Goal: Task Accomplishment & Management: Complete application form

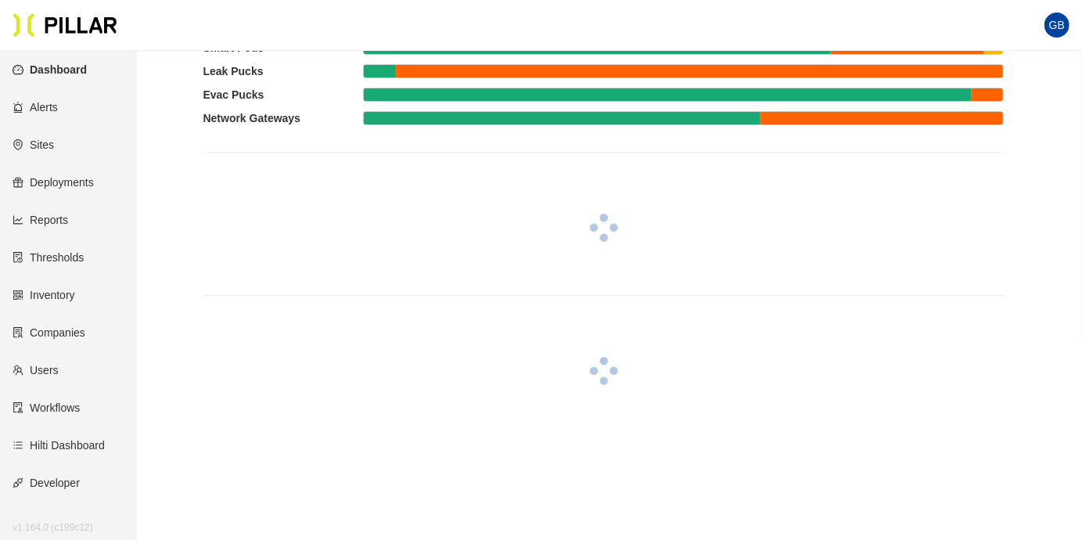
scroll to position [157, 0]
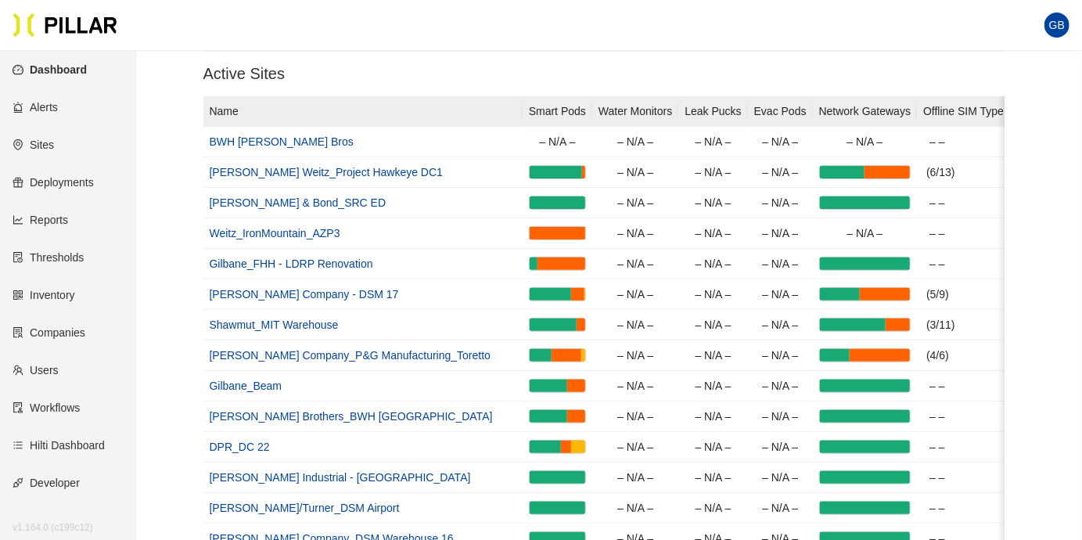
click at [63, 326] on link "Companies" at bounding box center [49, 332] width 73 height 13
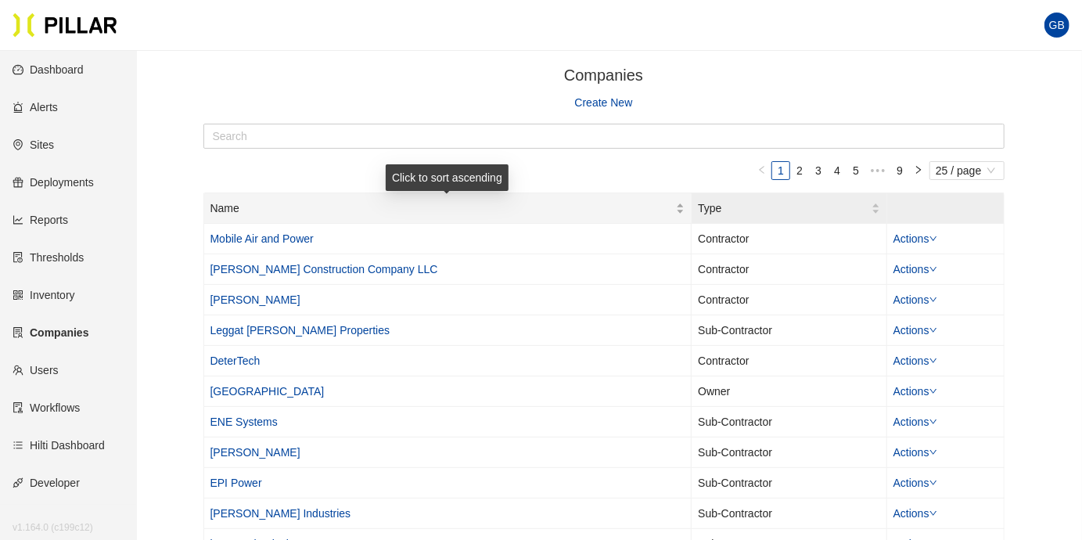
click at [227, 207] on span "Name" at bounding box center [443, 207] width 466 height 17
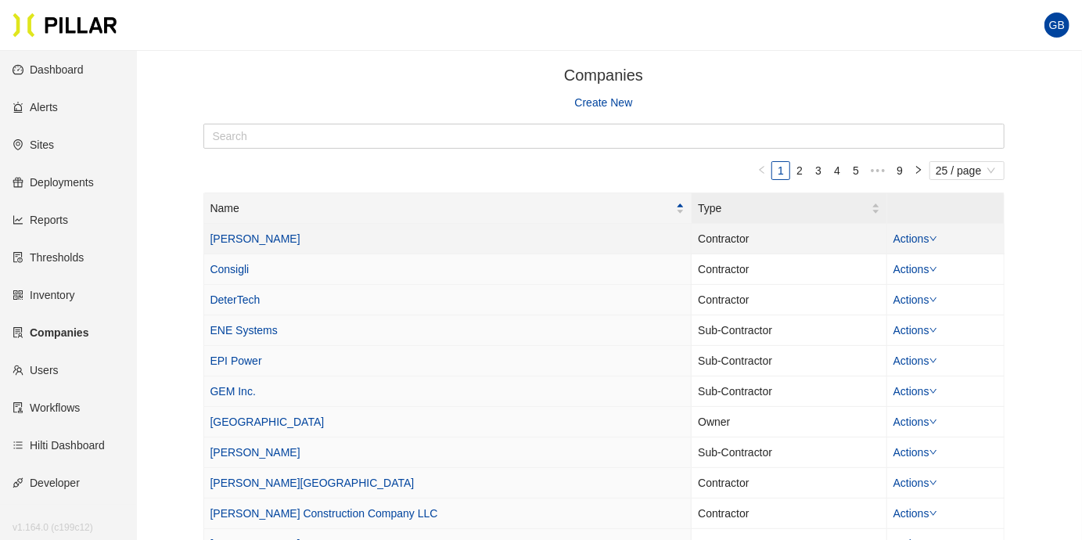
click at [217, 236] on link "[PERSON_NAME]" at bounding box center [255, 238] width 90 height 13
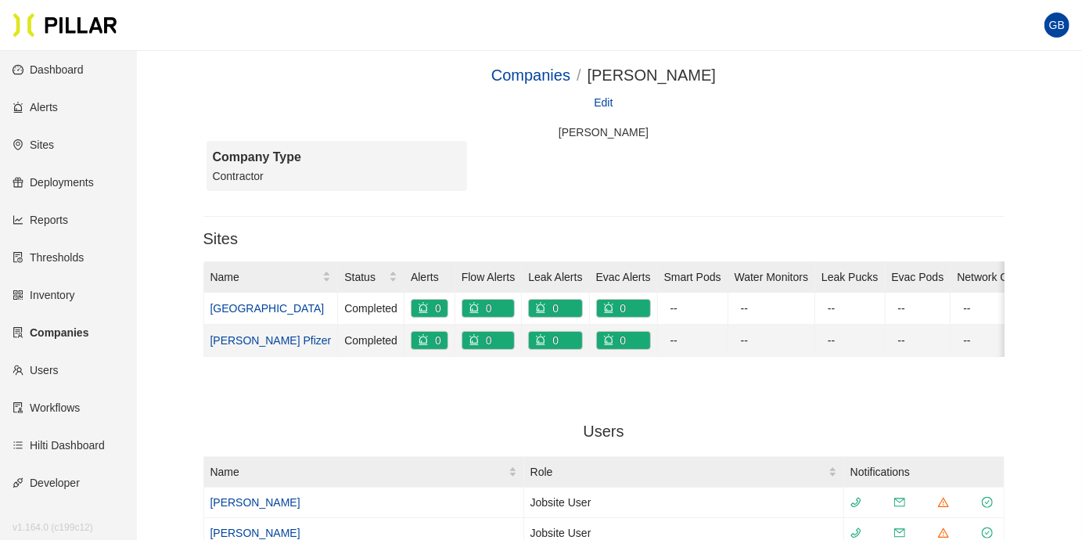
click at [232, 334] on link "[PERSON_NAME] Pfizer" at bounding box center [270, 340] width 121 height 13
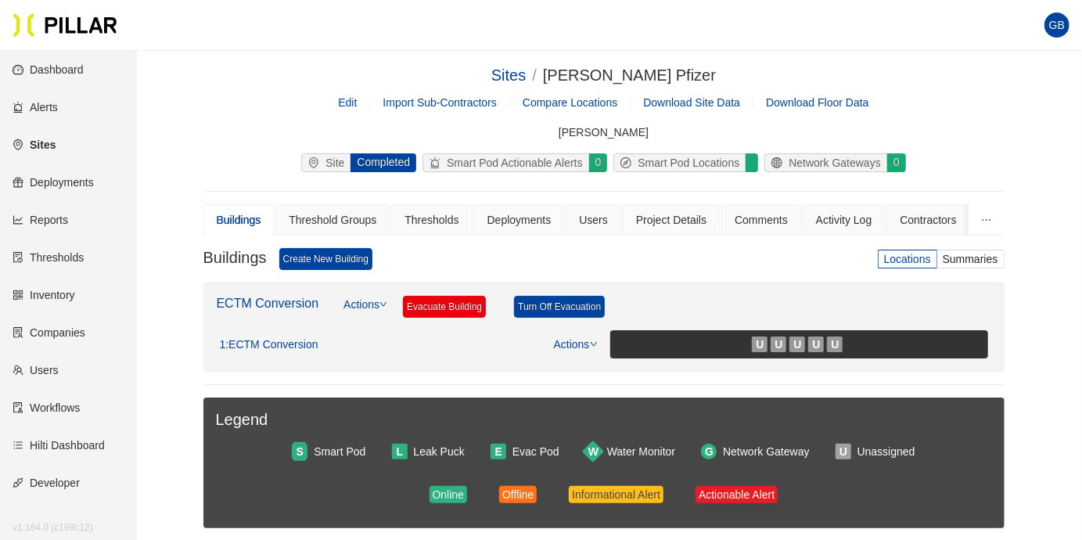
click at [42, 145] on link "Sites" at bounding box center [34, 144] width 43 height 13
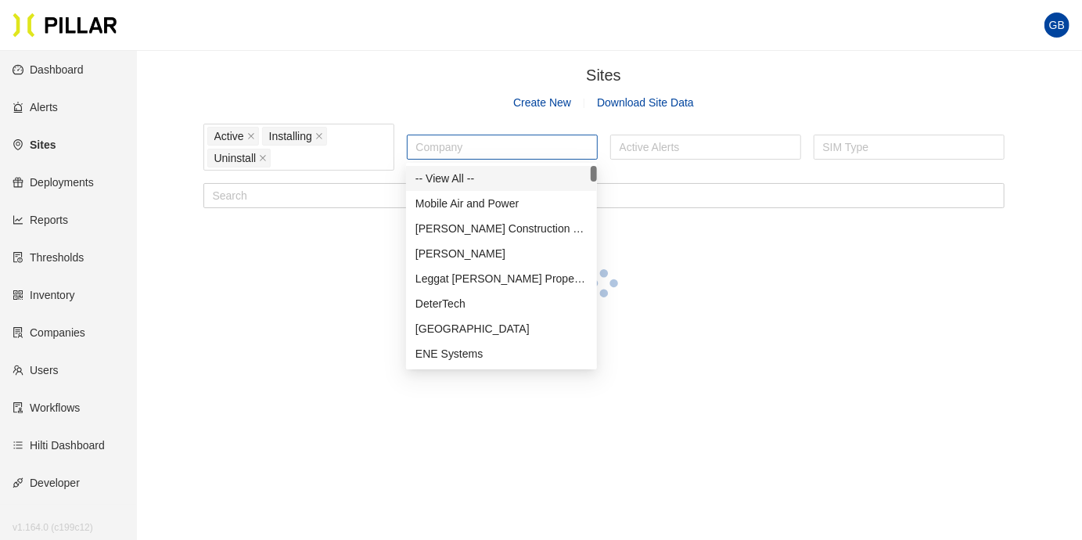
click at [451, 145] on div at bounding box center [502, 147] width 183 height 22
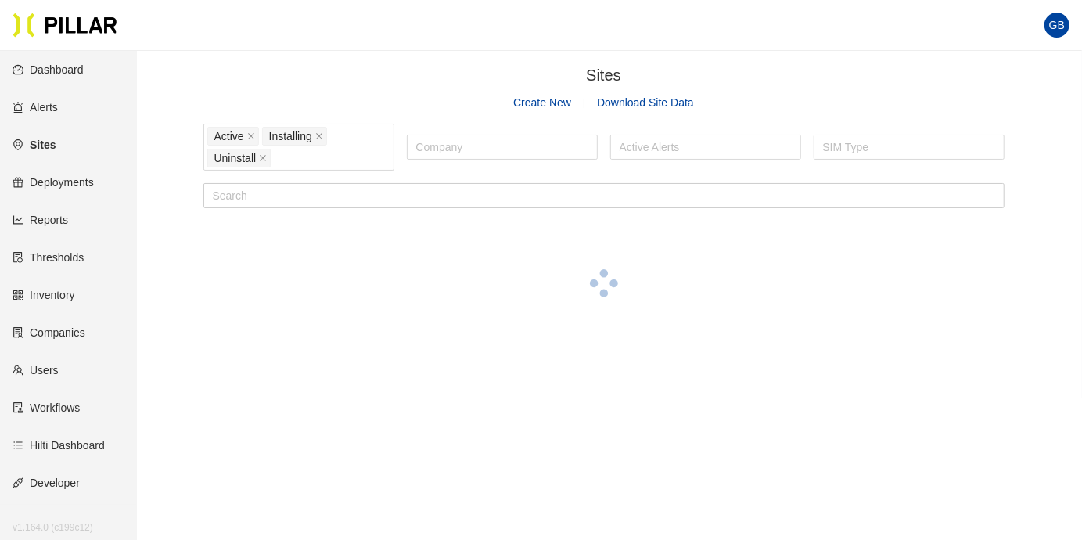
click at [552, 103] on link "Create New" at bounding box center [542, 102] width 58 height 13
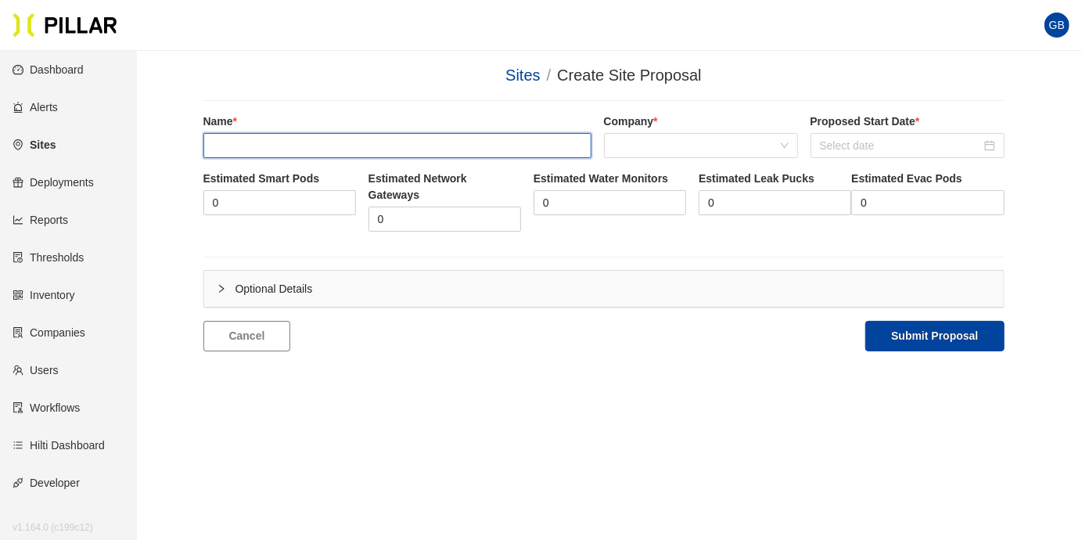
click at [277, 147] on input "text" at bounding box center [397, 145] width 388 height 25
click at [282, 150] on input "[PERSON_NAME]" at bounding box center [397, 145] width 388 height 25
drag, startPoint x: 308, startPoint y: 143, endPoint x: 174, endPoint y: 147, distance: 134.6
click at [172, 146] on main "Sites / Create Site Proposal / Name [PERSON_NAME] Company * Proposed Start Date…" at bounding box center [541, 321] width 1082 height 540
click at [237, 144] on div "Name P" at bounding box center [397, 135] width 388 height 45
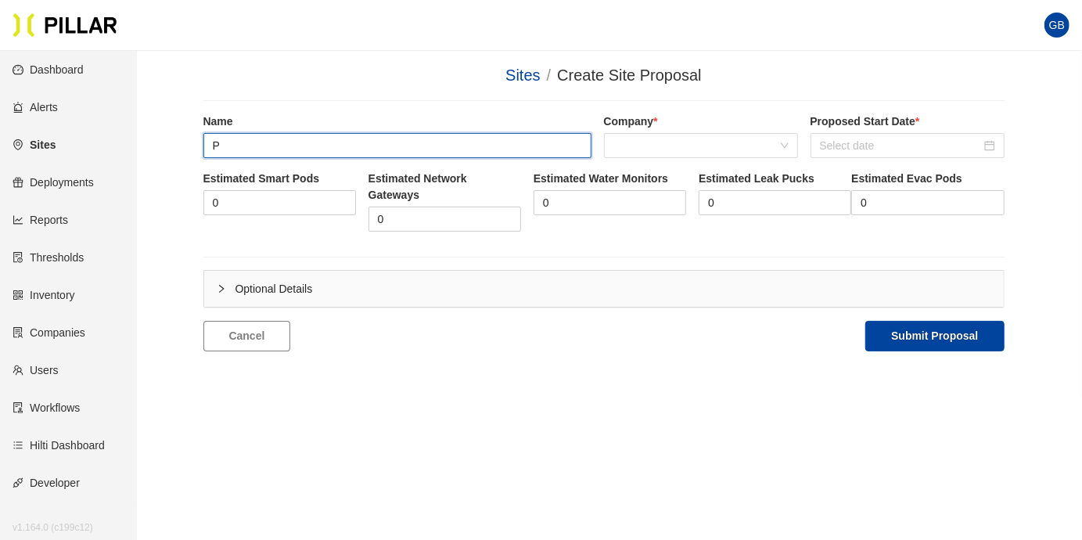
click at [236, 145] on input "P" at bounding box center [397, 145] width 388 height 25
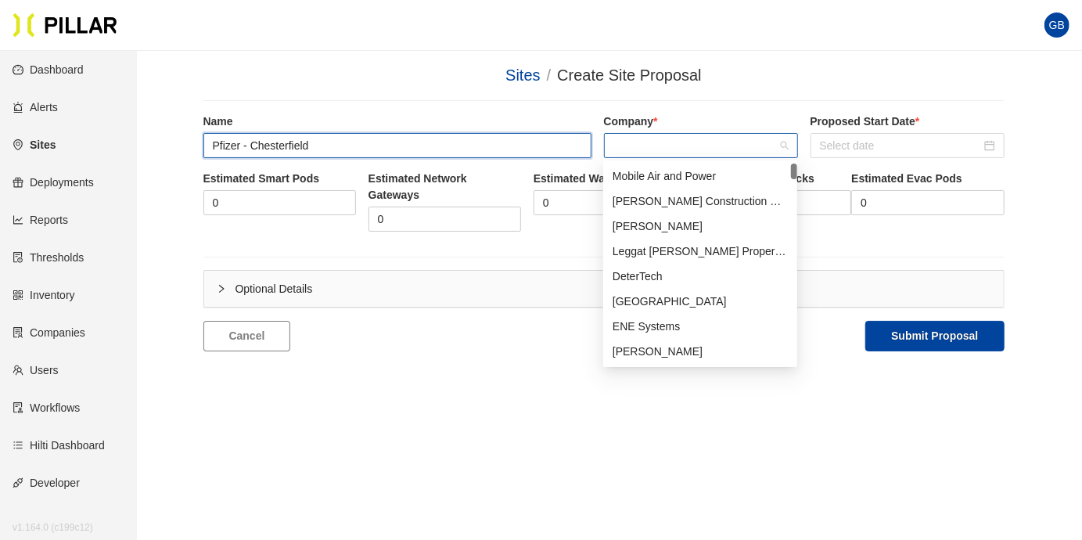
click at [632, 141] on span at bounding box center [700, 145] width 175 height 23
type input "Pfizer - Chesterfield"
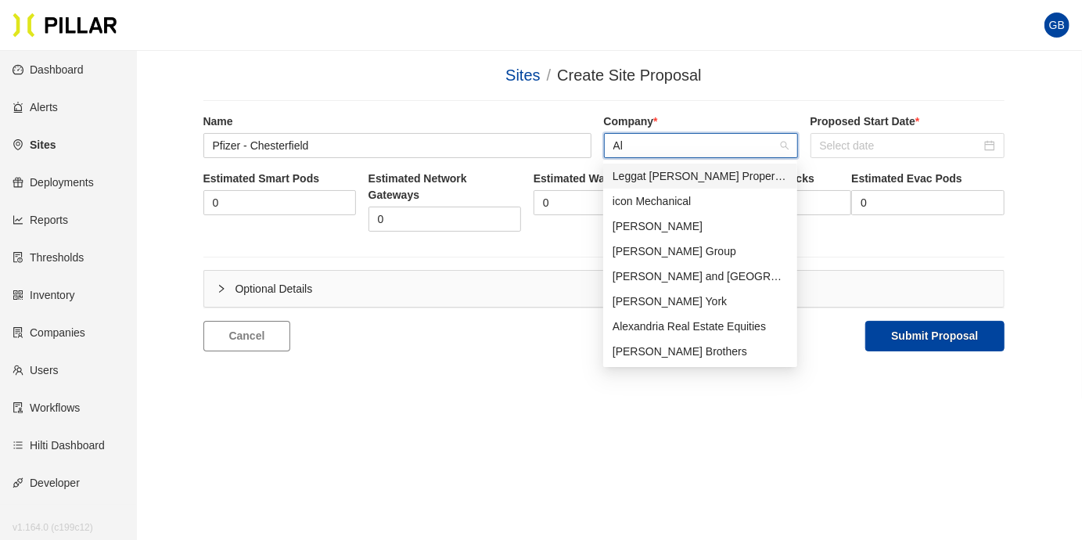
type input "Alb"
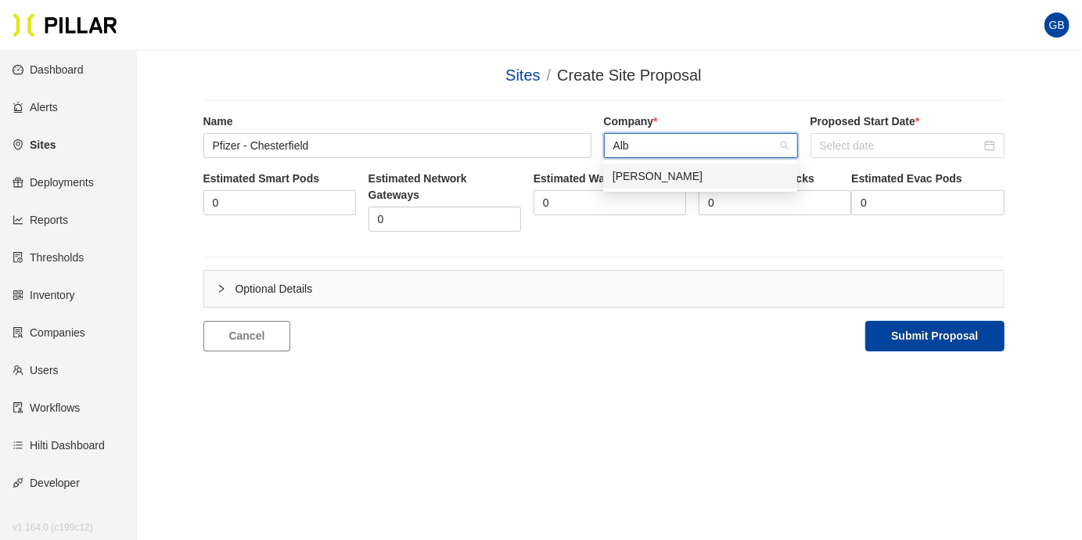
click at [642, 167] on div "[PERSON_NAME]" at bounding box center [699, 175] width 175 height 17
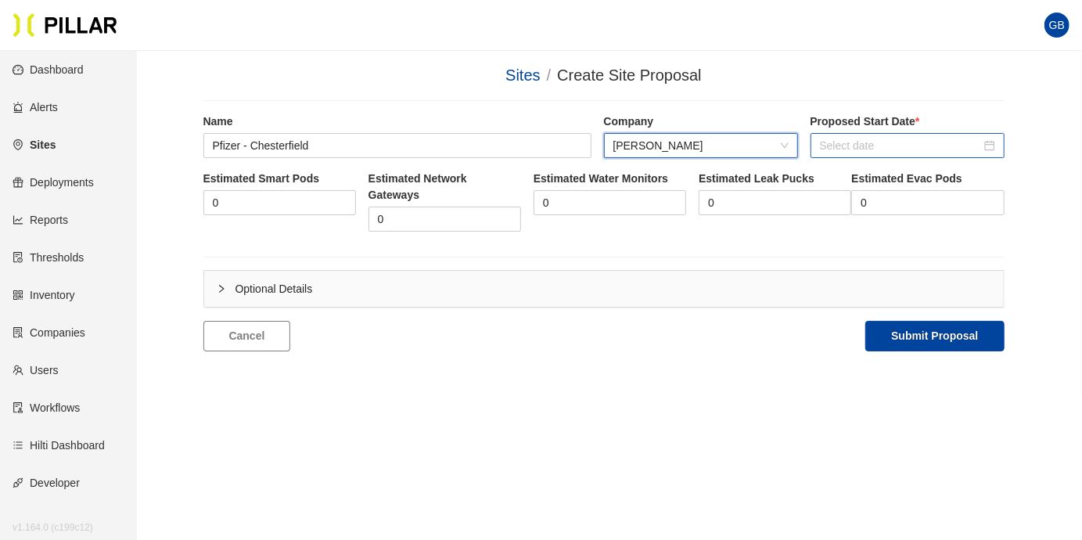
click at [861, 135] on div at bounding box center [907, 145] width 194 height 25
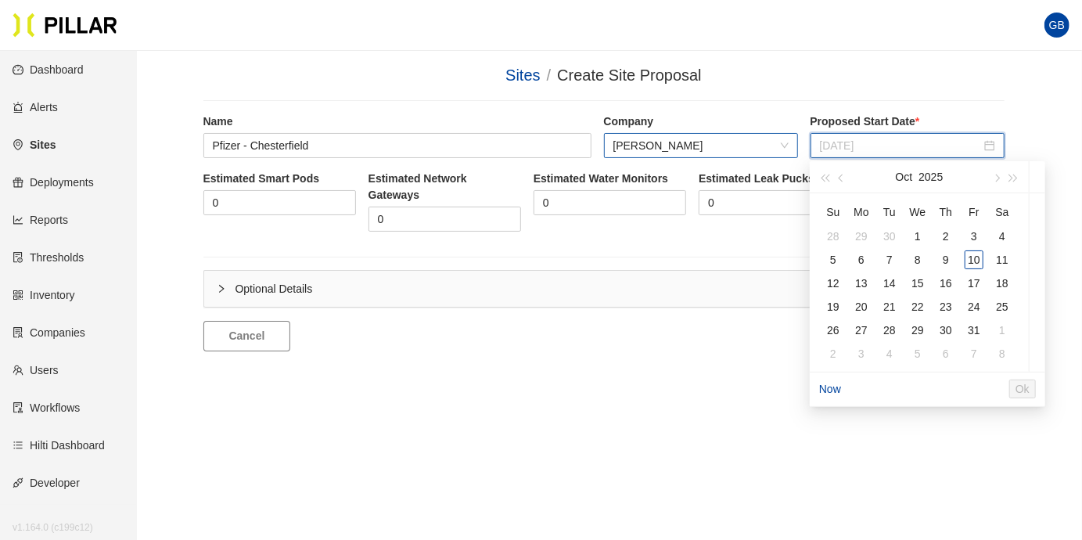
type input "[DATE]"
click at [998, 173] on button "button" at bounding box center [995, 176] width 17 height 31
click at [1007, 230] on div "1" at bounding box center [1001, 236] width 19 height 19
click at [1006, 236] on div "1" at bounding box center [1001, 236] width 19 height 19
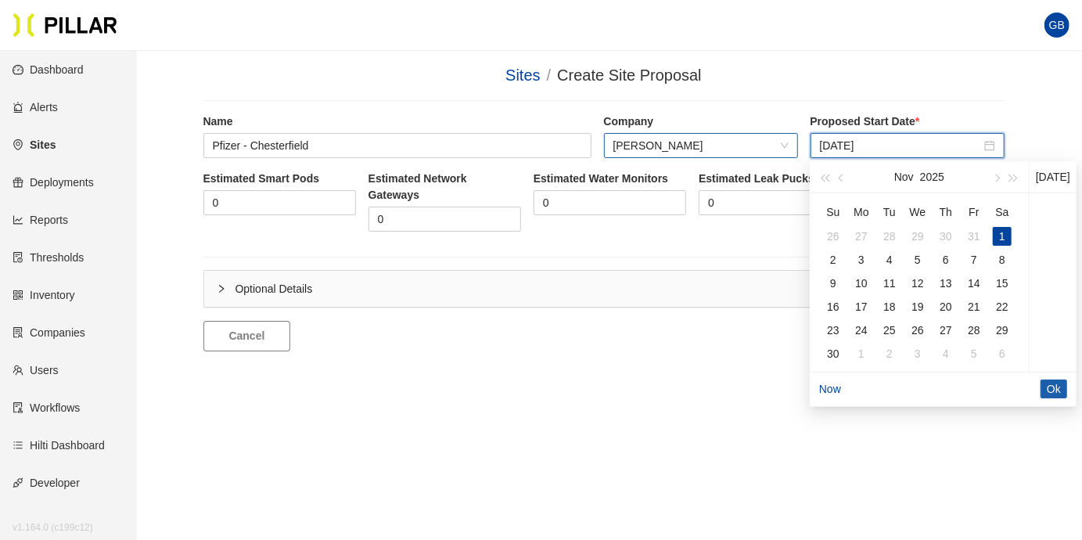
click at [1057, 397] on span "Ok" at bounding box center [1053, 388] width 14 height 17
type input "[DATE]"
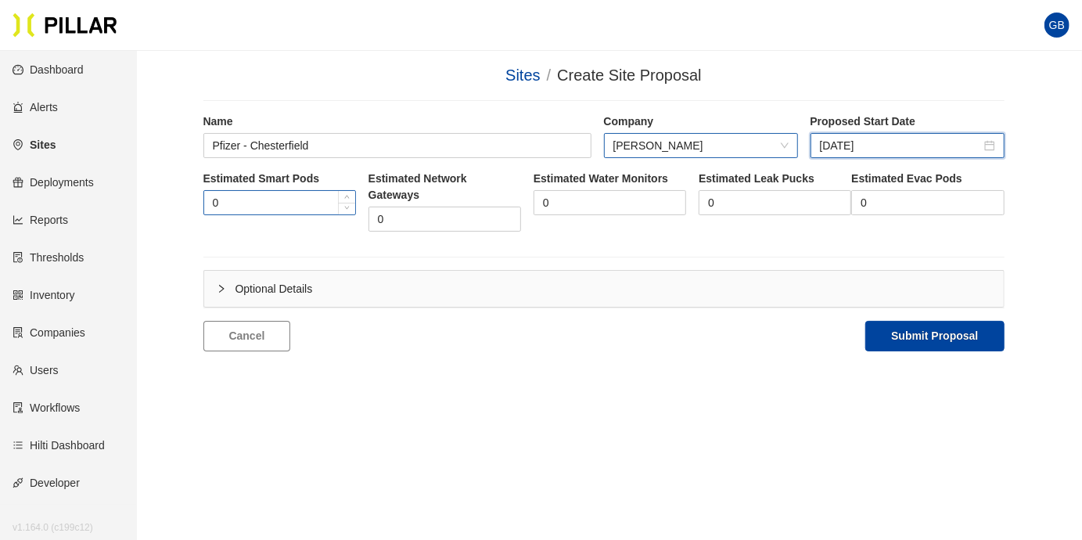
click at [278, 207] on input "0" at bounding box center [279, 202] width 151 height 23
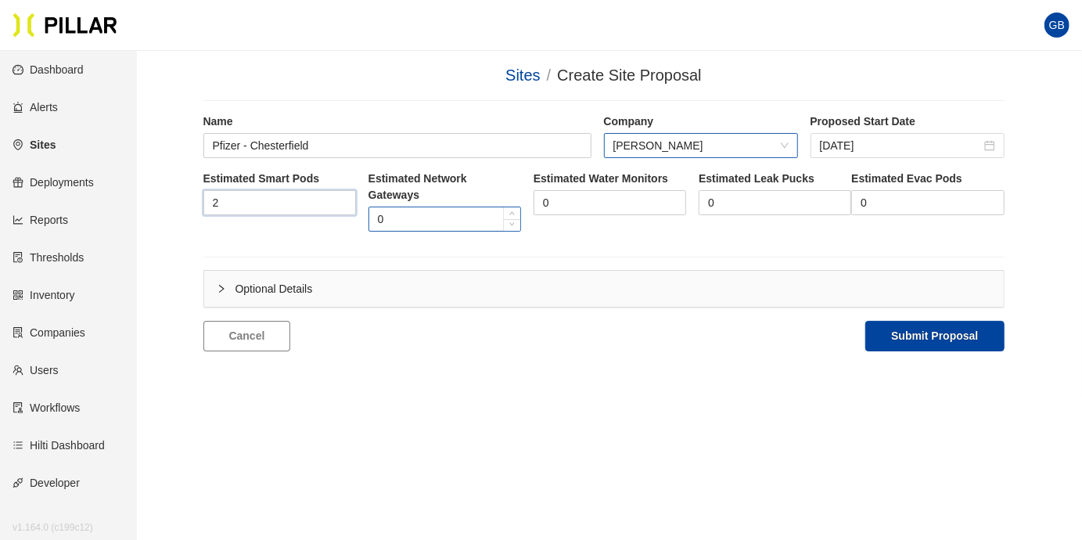
type input "2"
click at [407, 217] on input "0" at bounding box center [444, 218] width 151 height 23
click at [405, 217] on input "0" at bounding box center [444, 218] width 151 height 23
type input "1"
click at [228, 290] on div "Optional Details" at bounding box center [603, 289] width 799 height 36
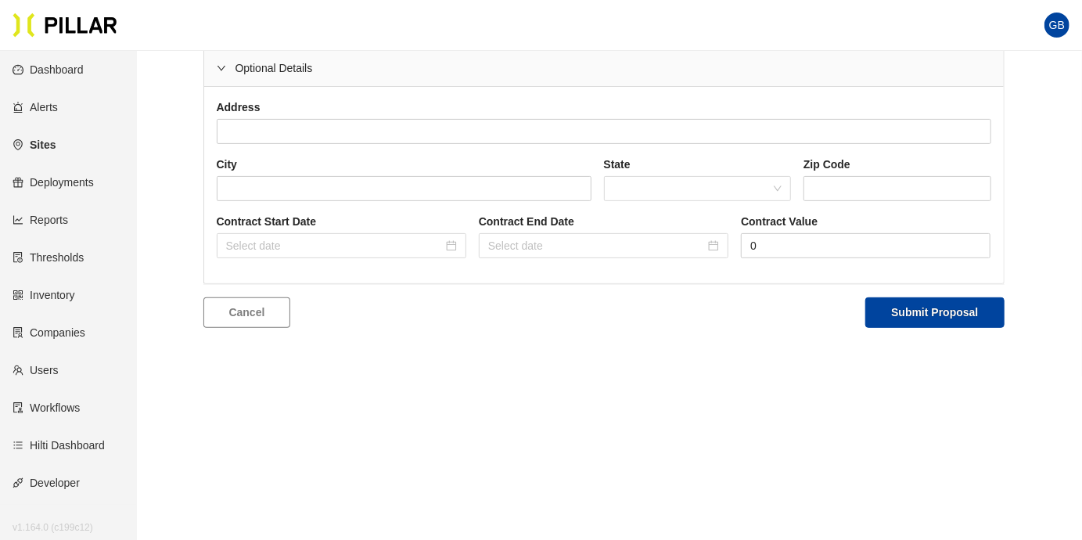
scroll to position [223, 0]
click at [454, 248] on div at bounding box center [341, 244] width 231 height 17
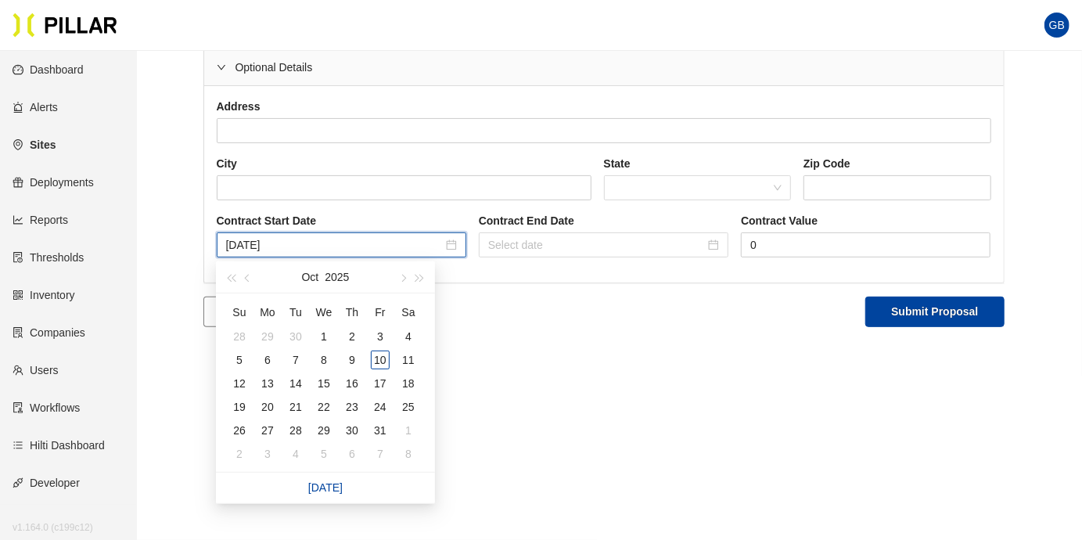
type input "[DATE]"
click at [407, 277] on button "button" at bounding box center [401, 276] width 17 height 31
click at [411, 337] on div "1" at bounding box center [408, 336] width 19 height 19
type input "[DATE]"
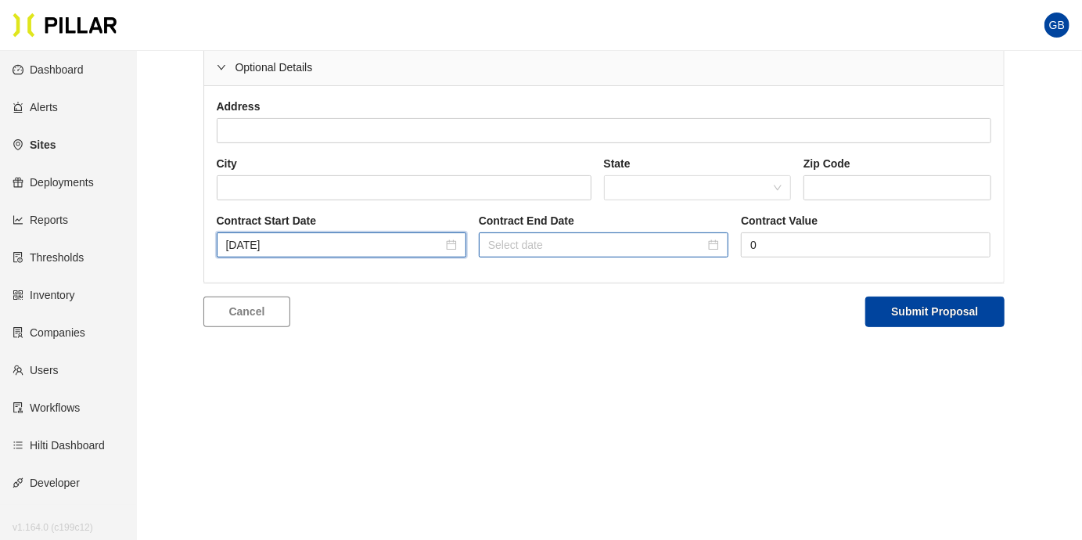
click at [529, 239] on input at bounding box center [596, 244] width 217 height 17
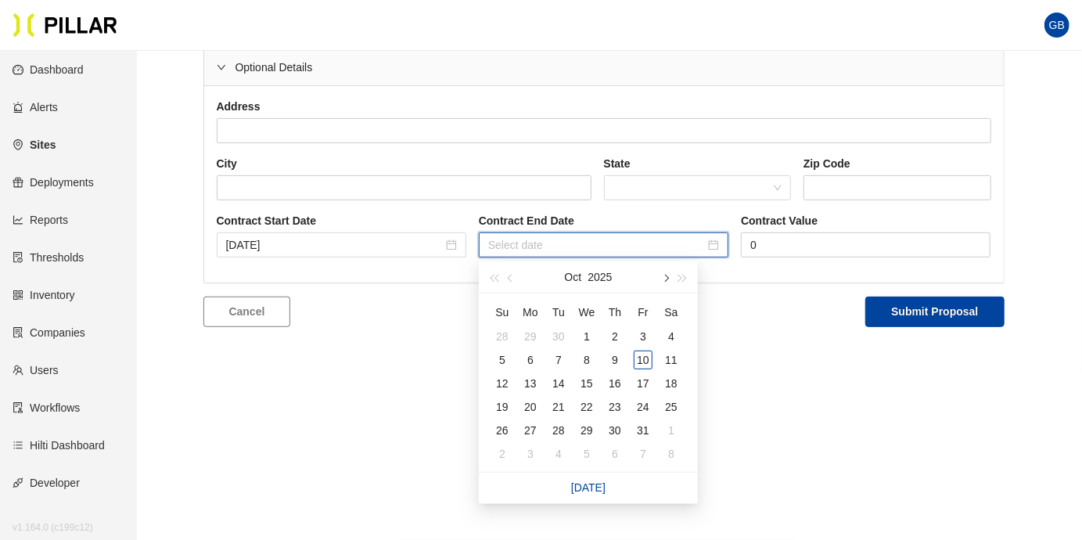
click at [669, 275] on button "button" at bounding box center [664, 276] width 17 height 31
click at [669, 274] on button "button" at bounding box center [664, 276] width 17 height 31
click at [669, 275] on button "button" at bounding box center [664, 276] width 17 height 31
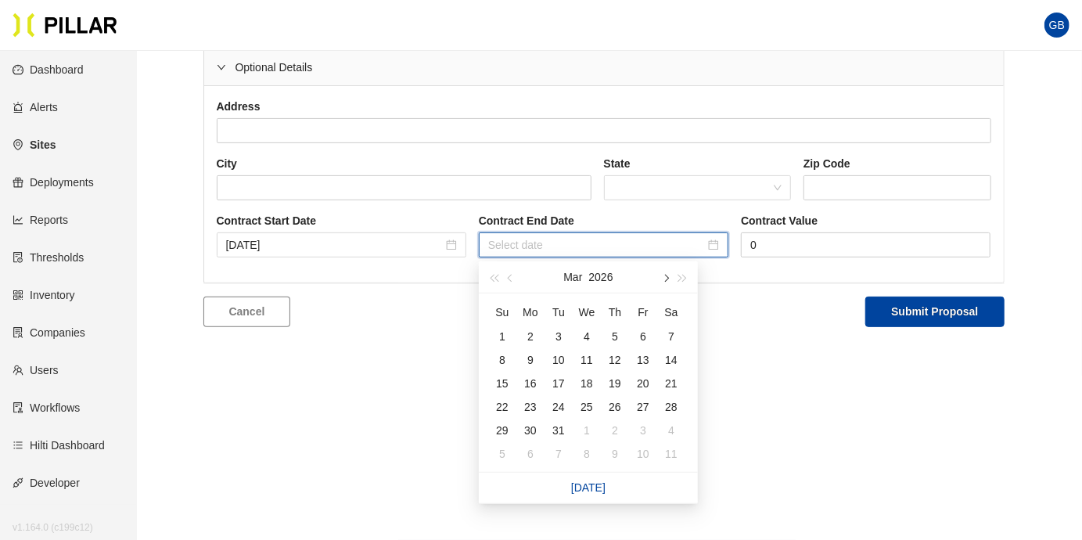
click at [669, 276] on button "button" at bounding box center [664, 276] width 17 height 31
click at [669, 274] on button "button" at bounding box center [664, 276] width 17 height 31
click at [669, 275] on button "button" at bounding box center [664, 276] width 17 height 31
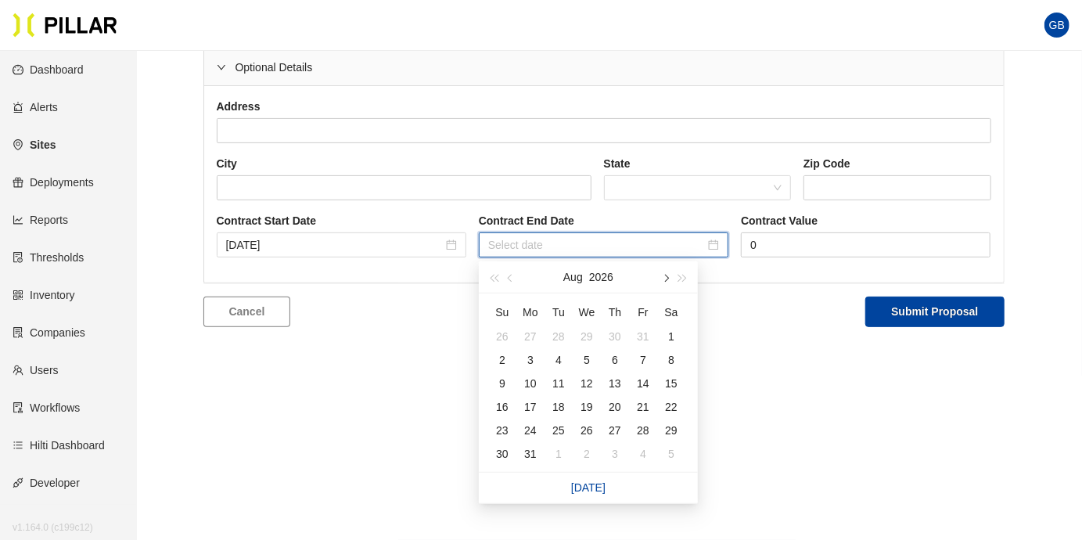
click at [669, 274] on button "button" at bounding box center [664, 276] width 17 height 31
click at [508, 275] on span "button" at bounding box center [512, 278] width 8 height 8
type input "[DATE]"
click at [529, 450] on div "31" at bounding box center [530, 453] width 19 height 19
type input "[DATE]"
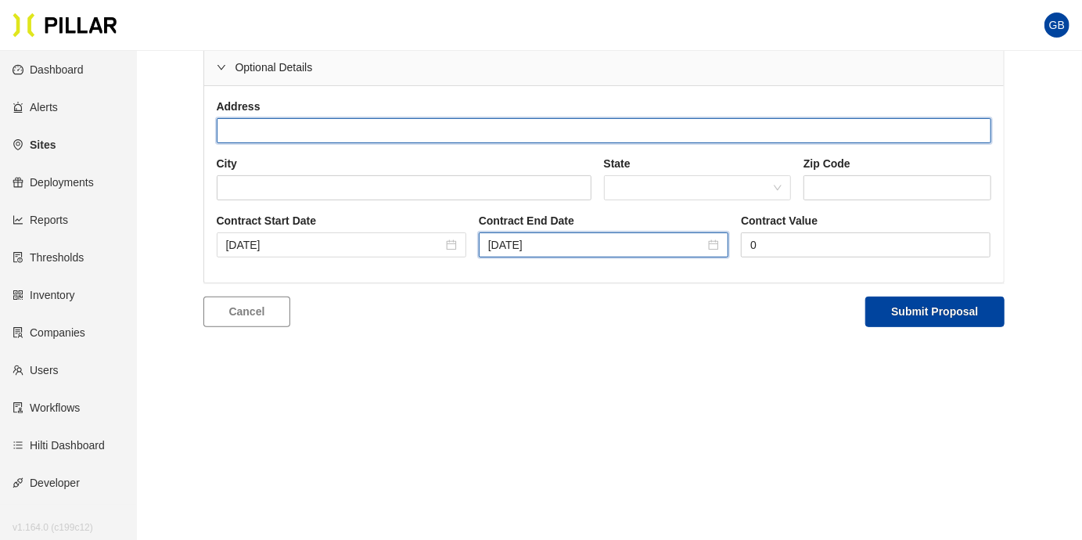
click at [276, 134] on input "text" at bounding box center [604, 130] width 774 height 25
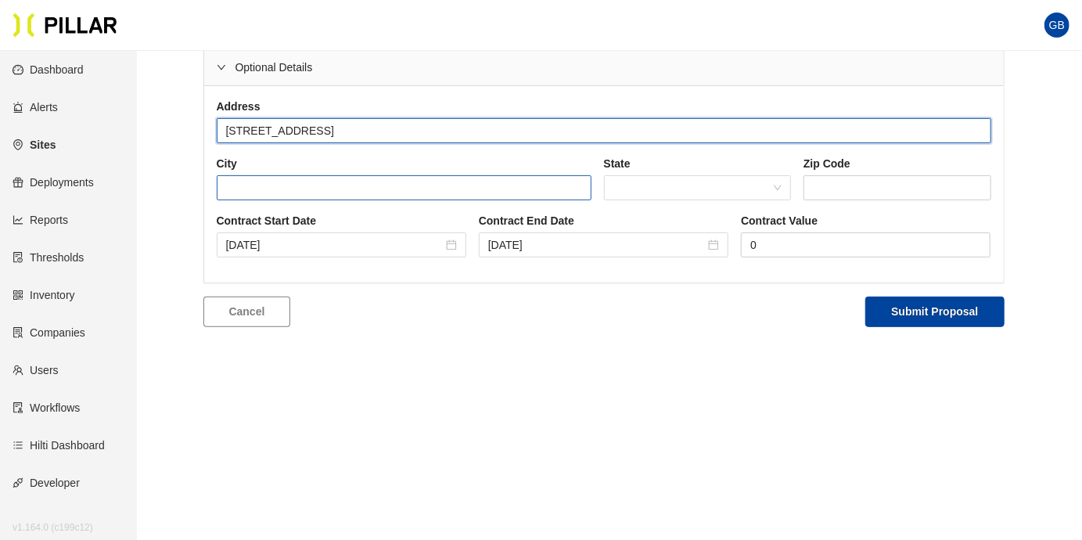
type input "[STREET_ADDRESS]"
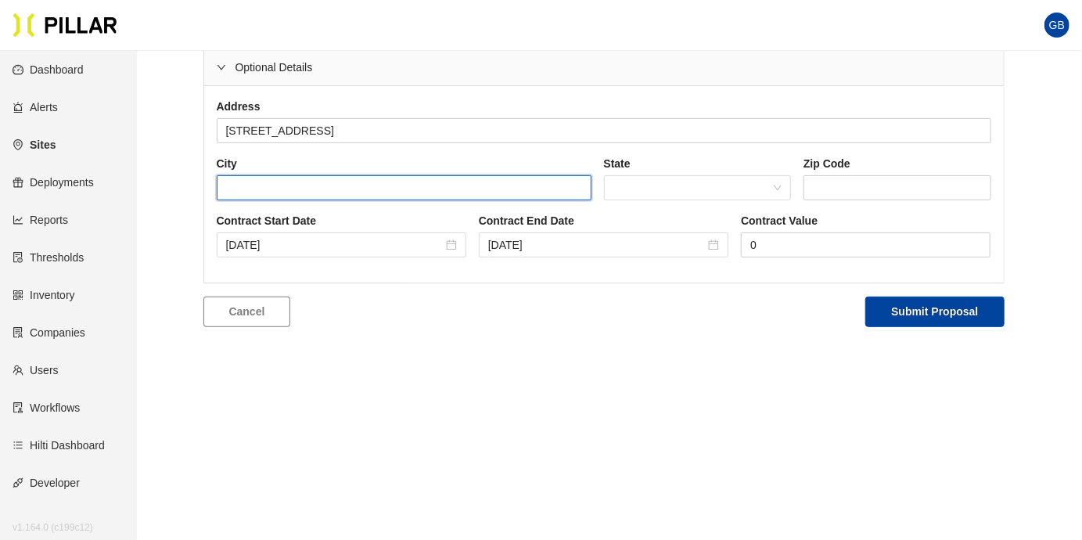
click at [366, 196] on input "text" at bounding box center [404, 187] width 375 height 25
type input "Chesterfild"
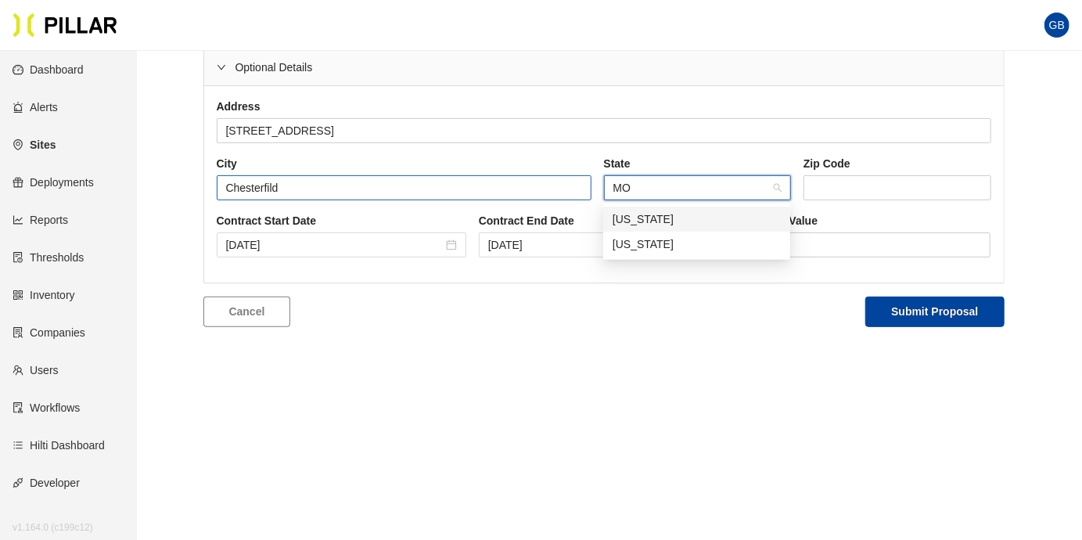
type input "MO"
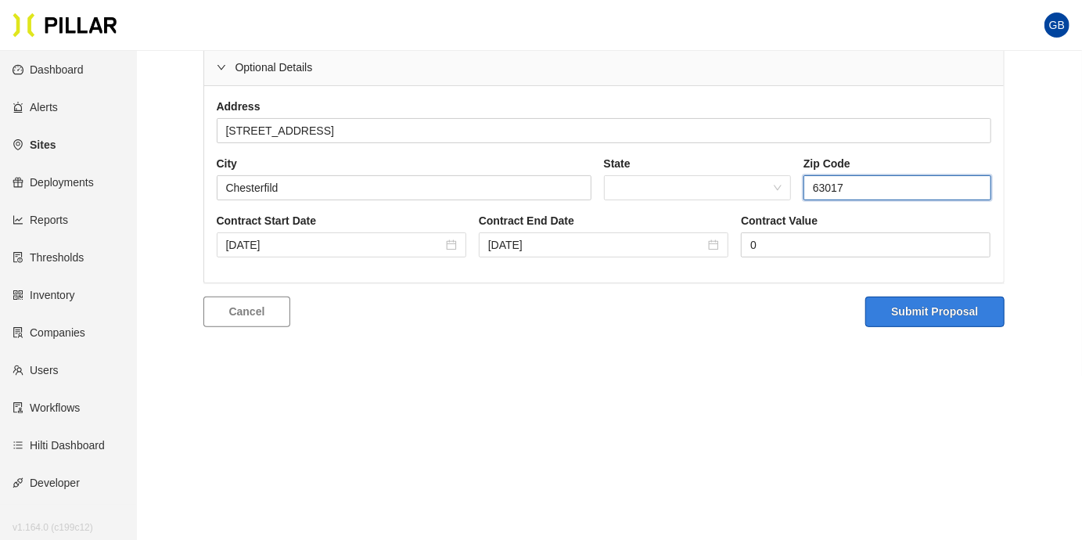
type input "63017"
click at [935, 307] on button "Submit Proposal" at bounding box center [934, 311] width 138 height 30
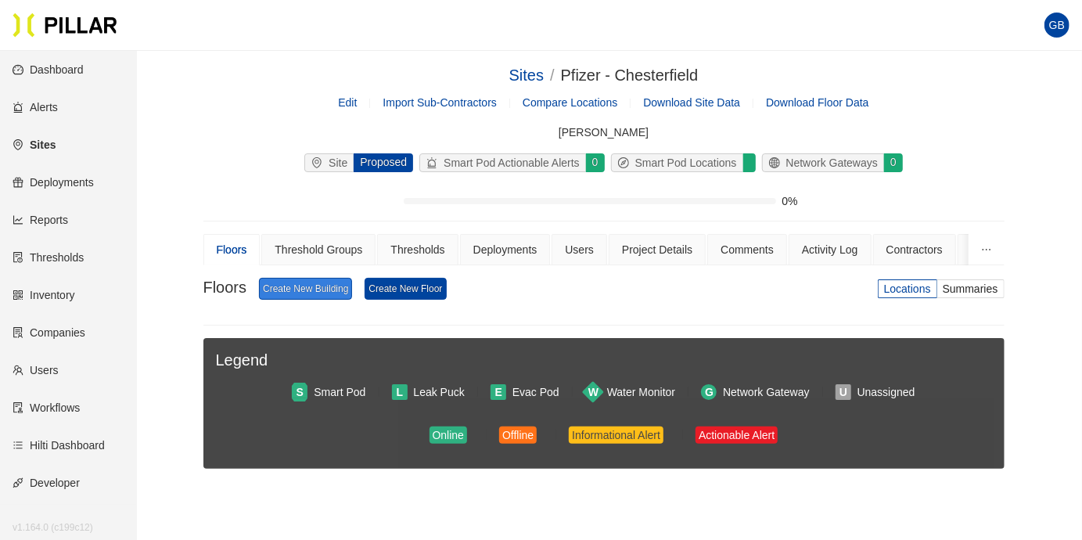
click at [305, 292] on link "Create New Building" at bounding box center [305, 289] width 93 height 22
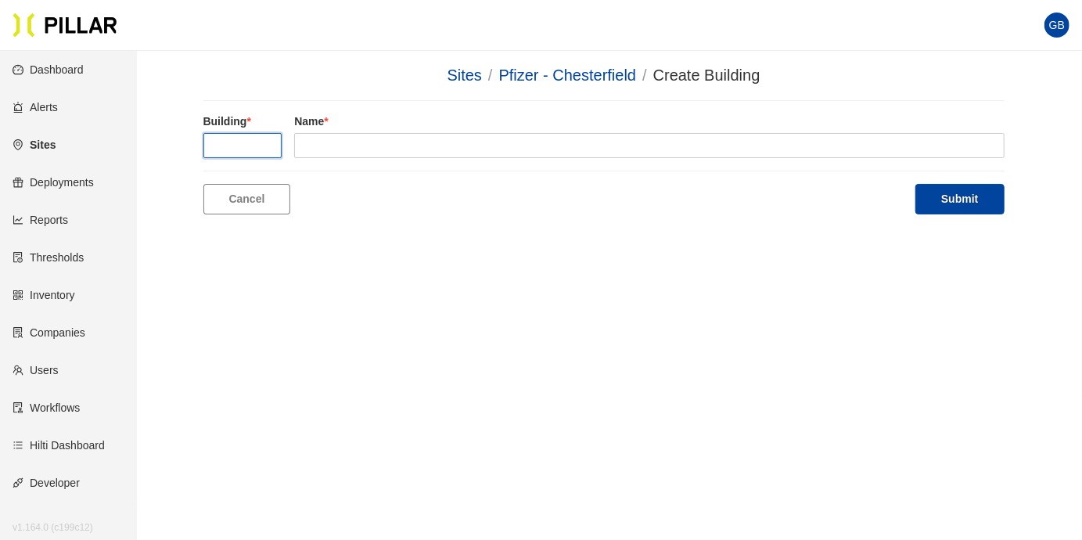
click at [235, 138] on input "text" at bounding box center [242, 145] width 79 height 25
type input "1"
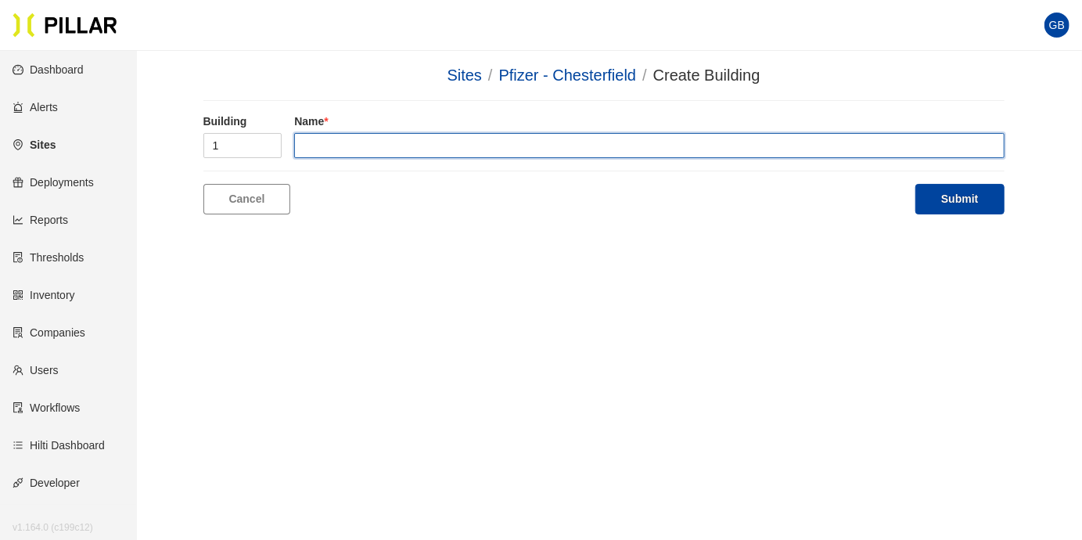
click at [349, 145] on input "text" at bounding box center [648, 145] width 709 height 25
type input "Floor 2"
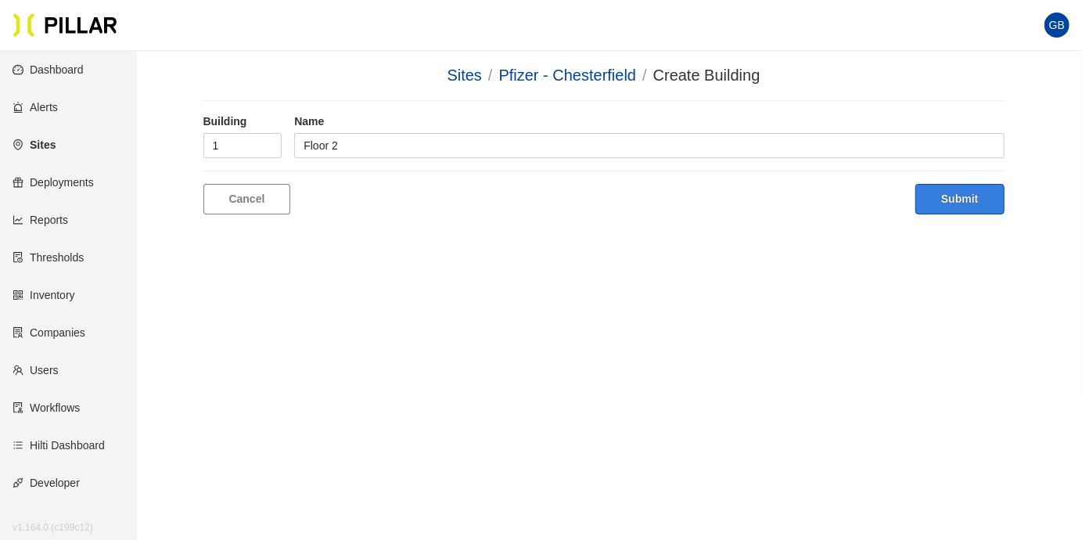
click at [960, 199] on button "Submit" at bounding box center [959, 199] width 88 height 30
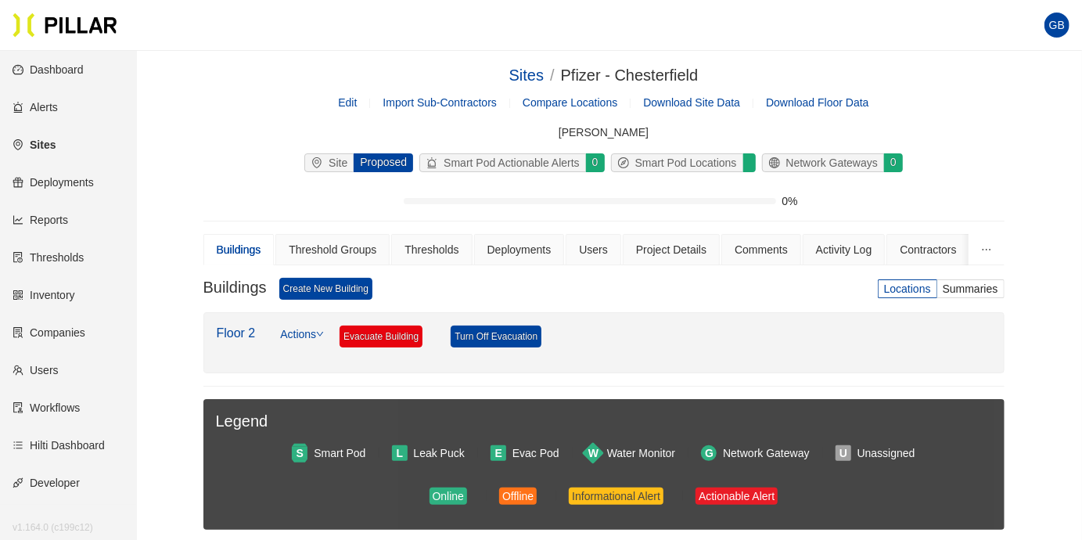
click at [818, 103] on span "Download Floor Data" at bounding box center [817, 102] width 103 height 13
click at [819, 102] on span "Download Floor Data" at bounding box center [817, 102] width 103 height 13
click at [812, 103] on span "Download Floor Data" at bounding box center [817, 102] width 103 height 13
click at [700, 100] on span "Download Site Data" at bounding box center [691, 102] width 97 height 13
click at [228, 102] on div "Edit Import Sub-Contractors Compare Locations Download Site Data Download Floor…" at bounding box center [603, 102] width 801 height 17
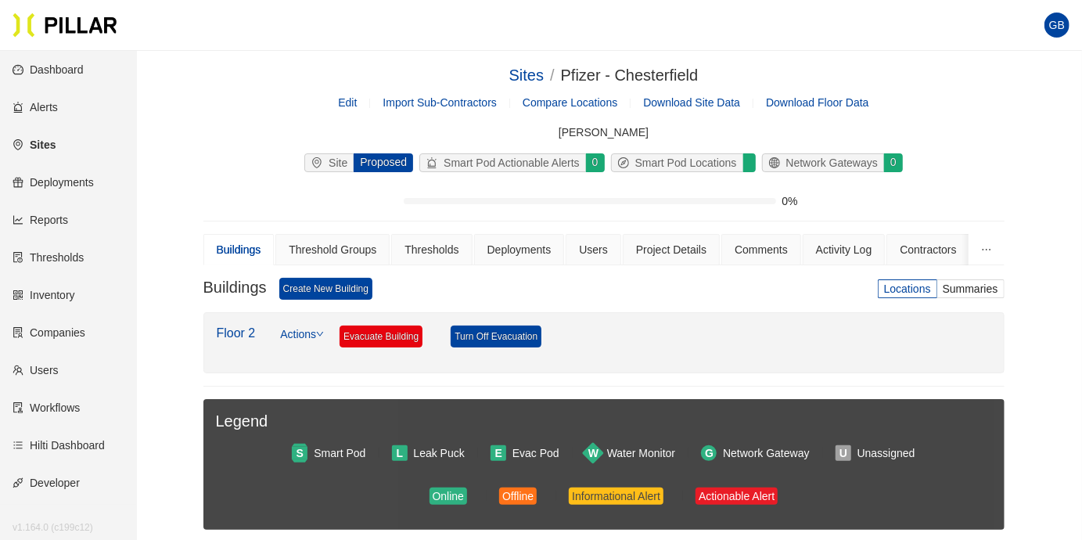
click at [1002, 181] on div "Sites / Pfizer - [GEOGRAPHIC_DATA] / Edit Import Sub-Contractors Compare Locati…" at bounding box center [603, 142] width 801 height 158
click at [318, 289] on link "Create New Building" at bounding box center [325, 289] width 93 height 22
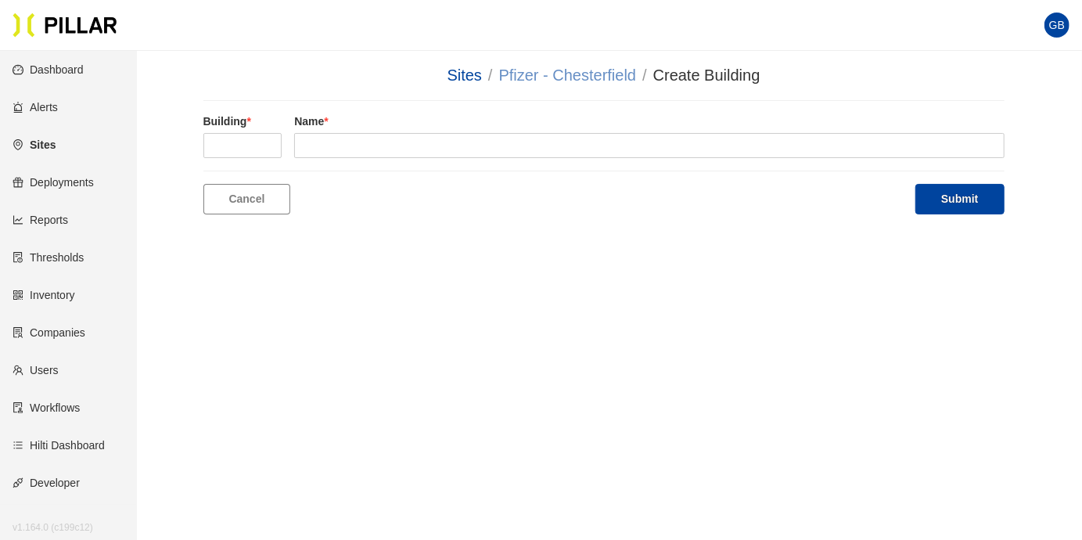
click at [583, 75] on link "Pfizer - Chesterfield" at bounding box center [568, 74] width 138 height 17
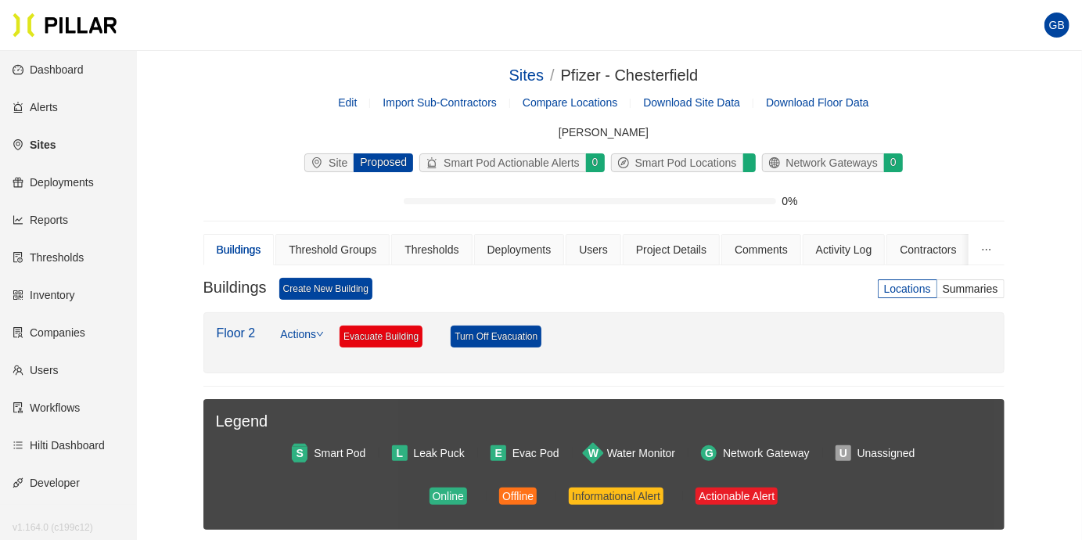
click at [315, 332] on link "Actions" at bounding box center [302, 342] width 44 height 34
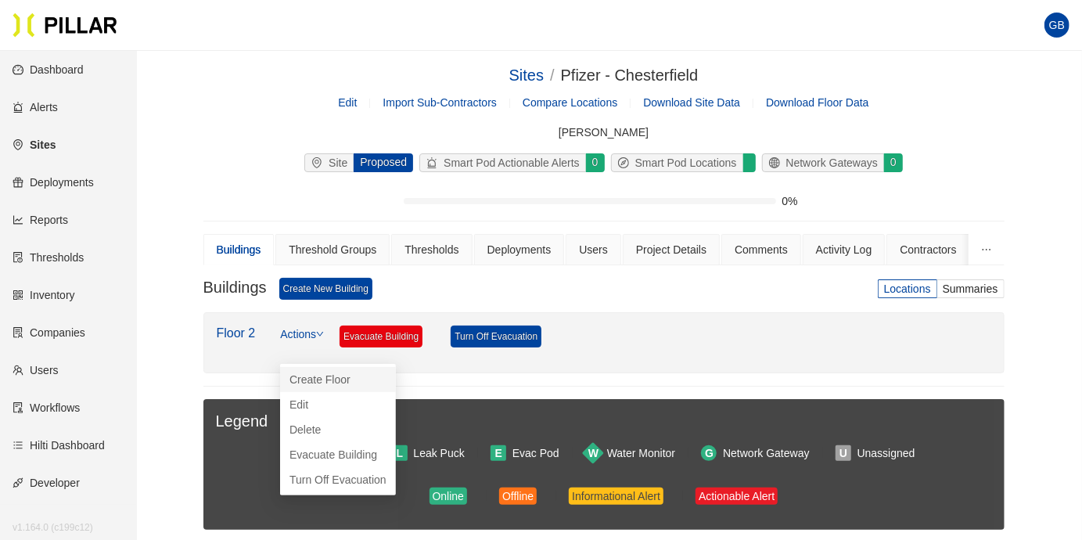
click at [324, 379] on link "Create Floor" at bounding box center [319, 379] width 61 height 17
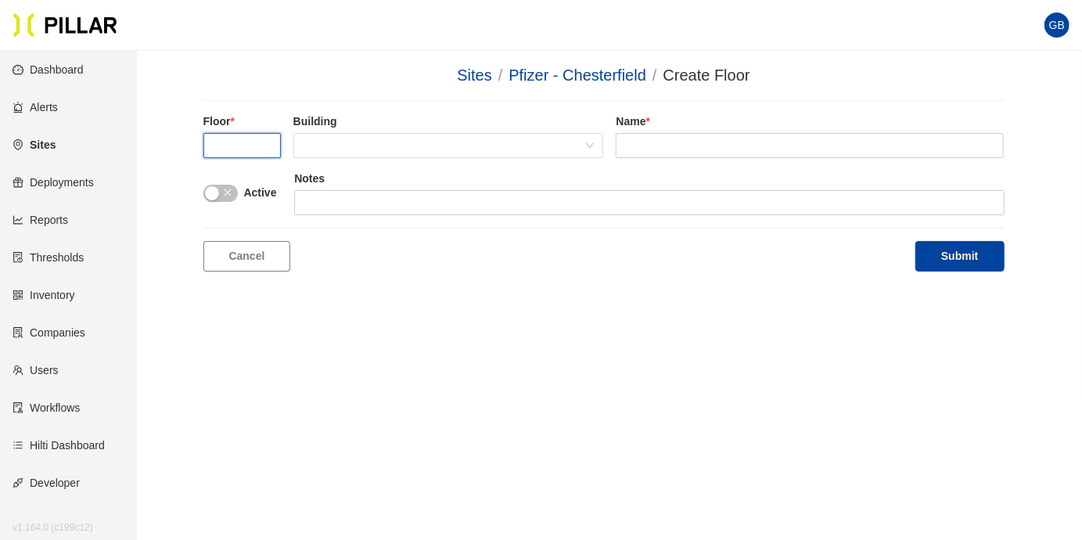
click at [250, 136] on input "text" at bounding box center [241, 145] width 77 height 25
click at [347, 141] on span at bounding box center [449, 145] width 292 height 23
type input "2"
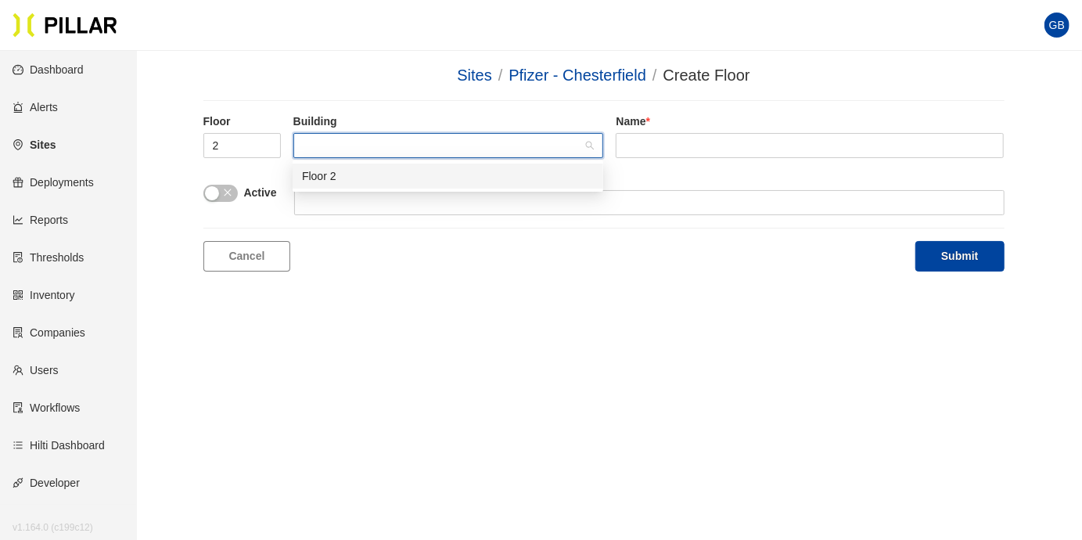
click at [340, 174] on div "Floor 2" at bounding box center [448, 175] width 292 height 17
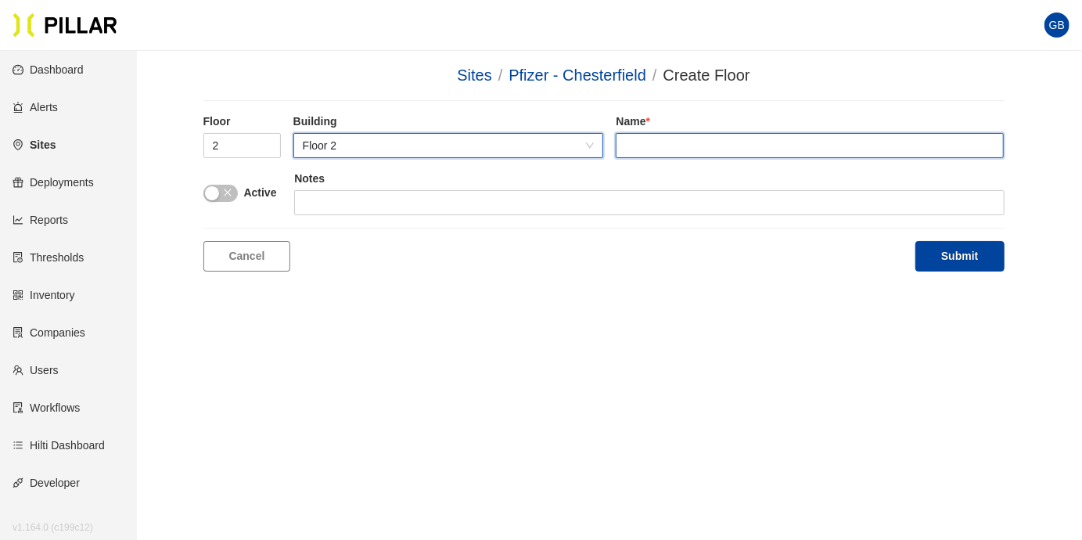
click at [654, 137] on input "text" at bounding box center [809, 145] width 388 height 25
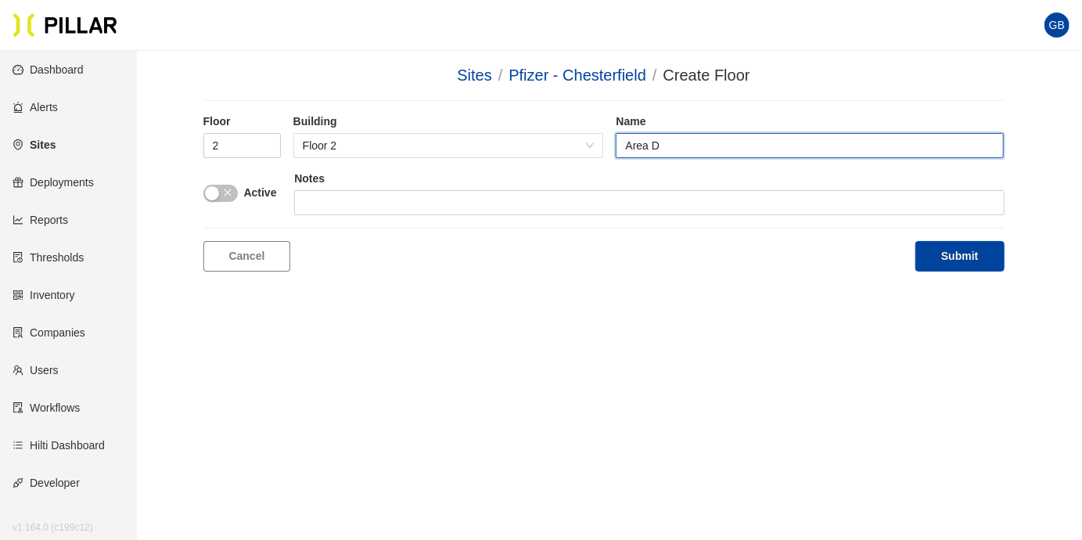
type input "Area D"
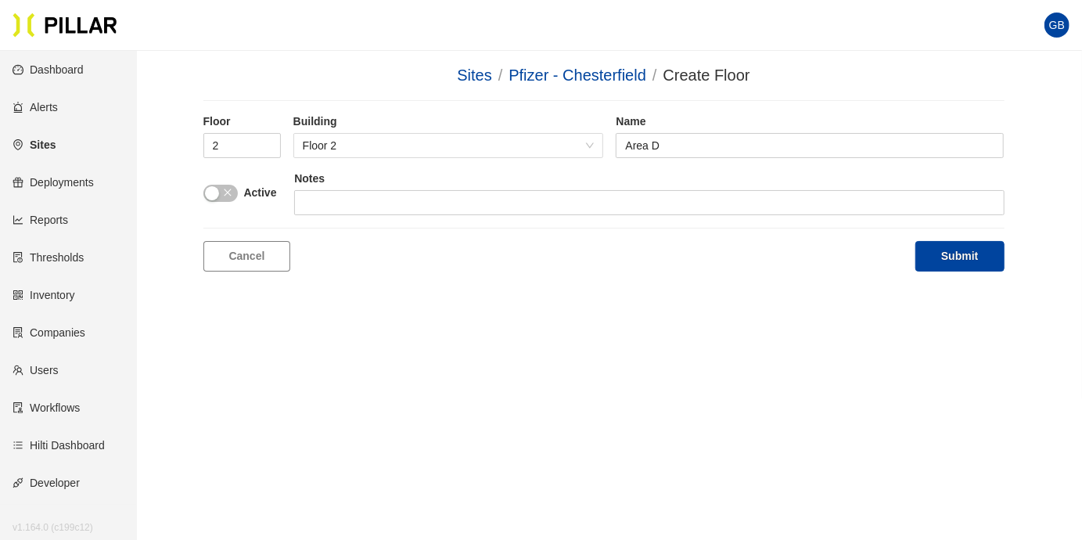
click at [231, 196] on button "button" at bounding box center [220, 193] width 34 height 17
click at [955, 255] on button "Submit" at bounding box center [959, 256] width 88 height 30
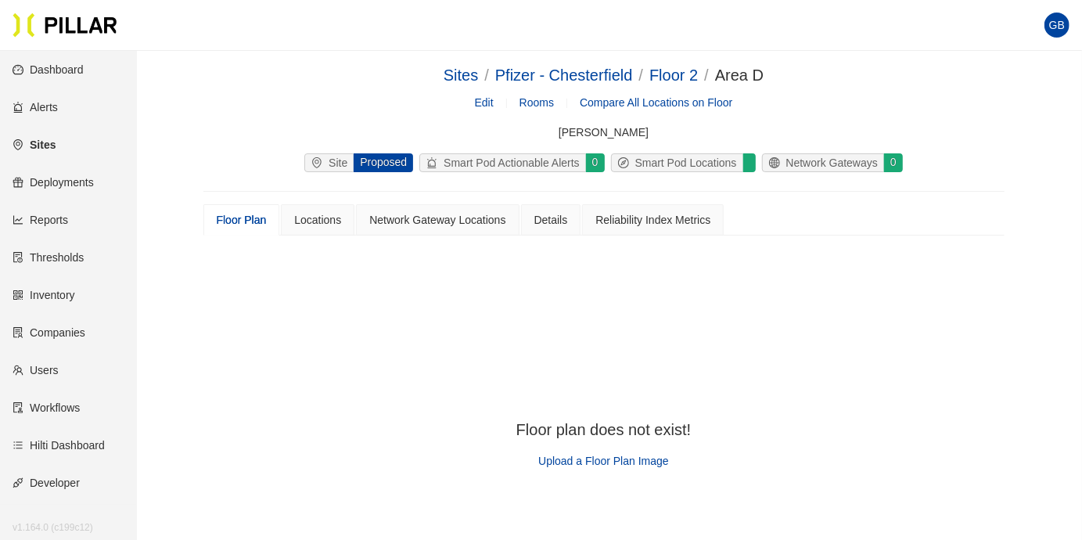
click at [591, 460] on span "Upload a Floor Plan Image" at bounding box center [603, 460] width 131 height 13
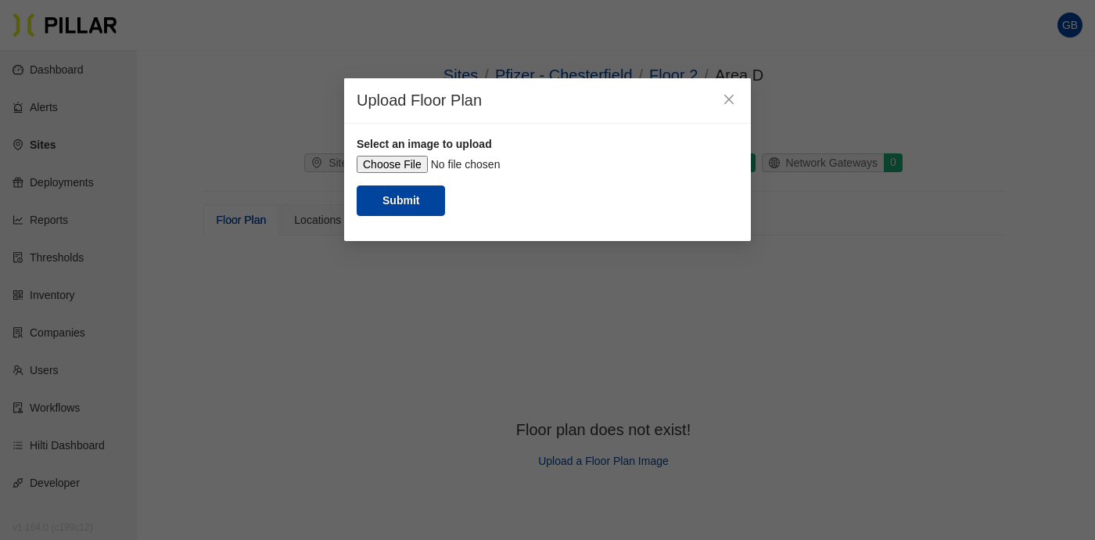
click at [400, 162] on input "file" at bounding box center [548, 164] width 382 height 17
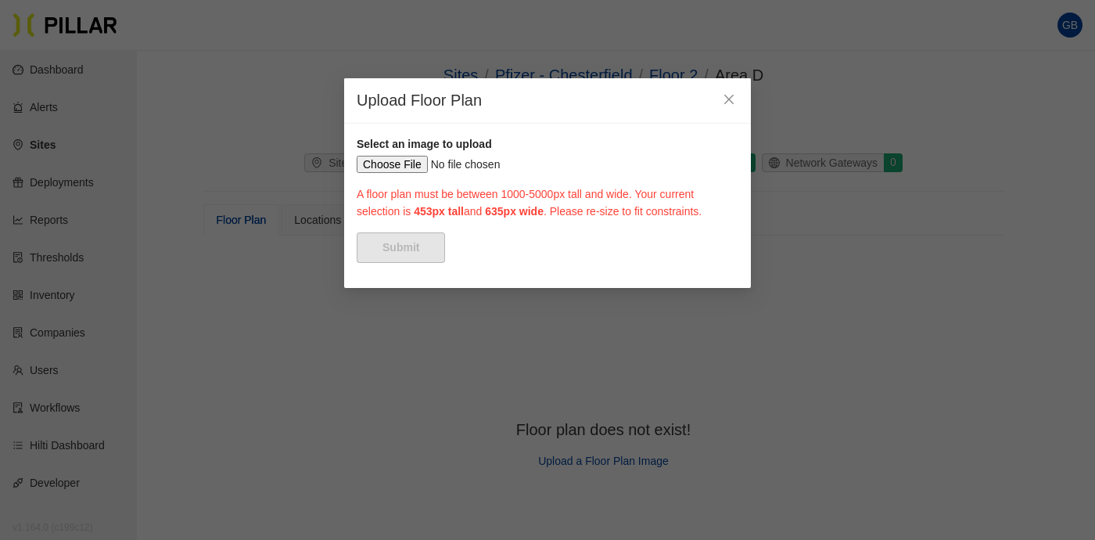
click at [385, 160] on input "file" at bounding box center [548, 164] width 382 height 17
click at [728, 98] on icon "close" at bounding box center [729, 99] width 13 height 13
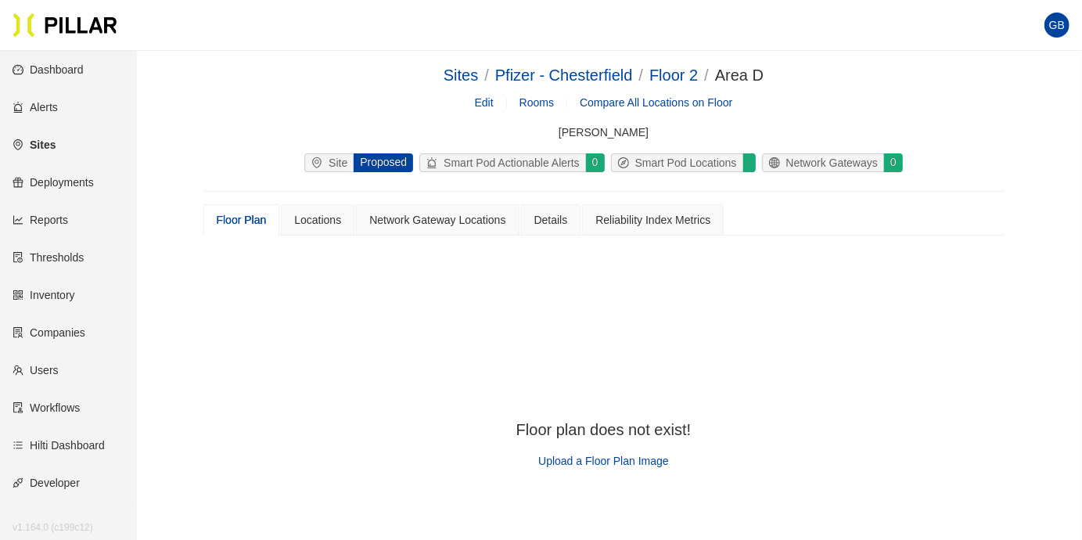
click at [613, 457] on span "Upload a Floor Plan Image" at bounding box center [603, 460] width 131 height 13
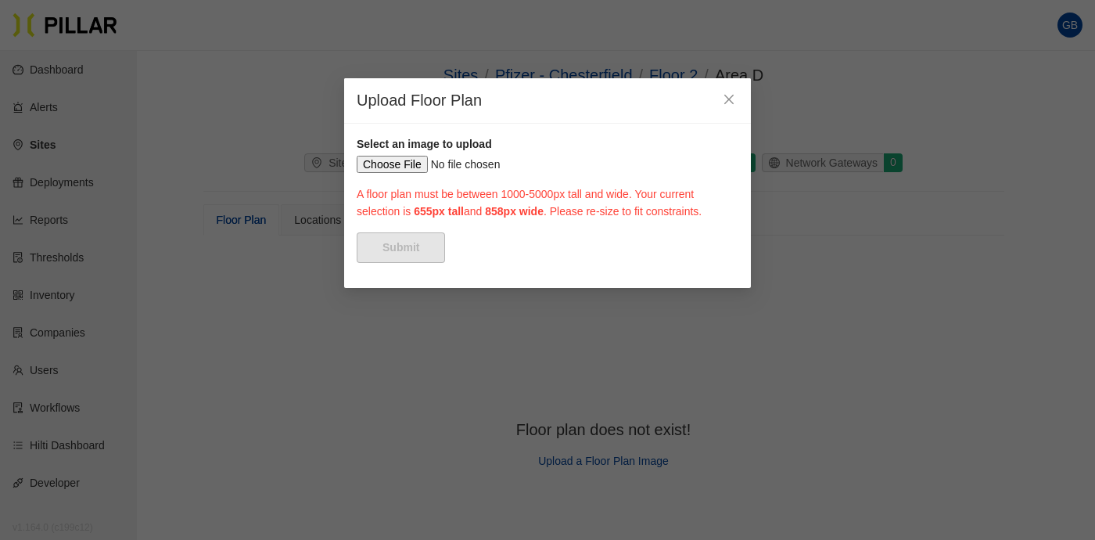
drag, startPoint x: 443, startPoint y: 252, endPoint x: 376, endPoint y: 191, distance: 90.8
click at [735, 160] on div at bounding box center [738, 155] width 7 height 7
drag, startPoint x: 636, startPoint y: 388, endPoint x: 737, endPoint y: 467, distance: 128.1
click at [737, 288] on div "Select an image to upload A floor plan must be between 1000-5000px tall and wid…" at bounding box center [547, 206] width 407 height 164
drag, startPoint x: 377, startPoint y: 191, endPoint x: 354, endPoint y: 180, distance: 25.2
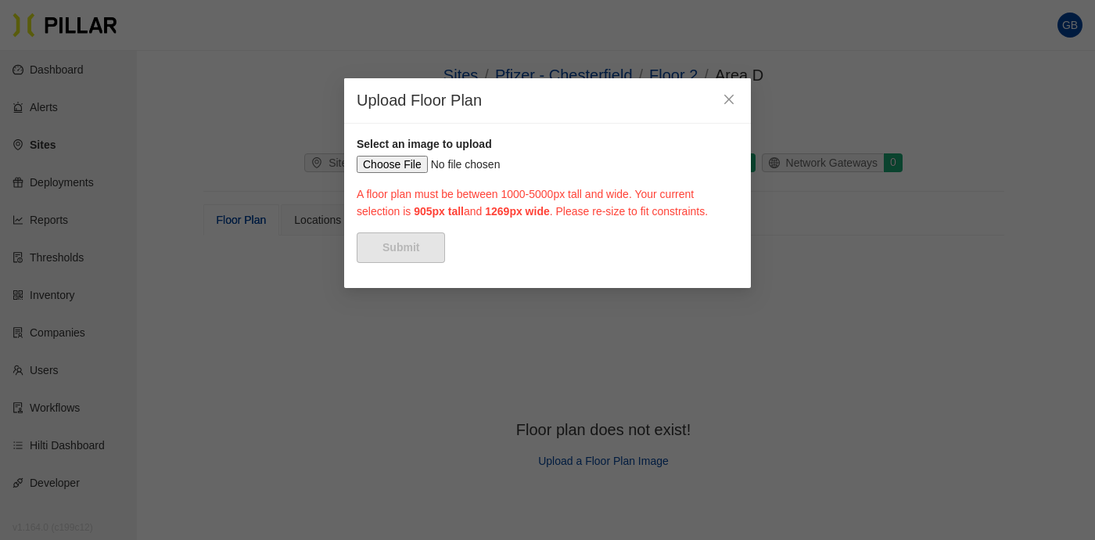
click at [344, 135] on div "Select an image to upload A floor plan must be between 1000-5000px tall and wid…" at bounding box center [547, 206] width 407 height 164
click at [737, 152] on div at bounding box center [739, 152] width 5 height 0
drag, startPoint x: 350, startPoint y: 184, endPoint x: 386, endPoint y: 182, distance: 36.0
click at [386, 182] on form "Select an image to upload A floor plan must be between 1000-5000px tall and wid…" at bounding box center [548, 199] width 382 height 127
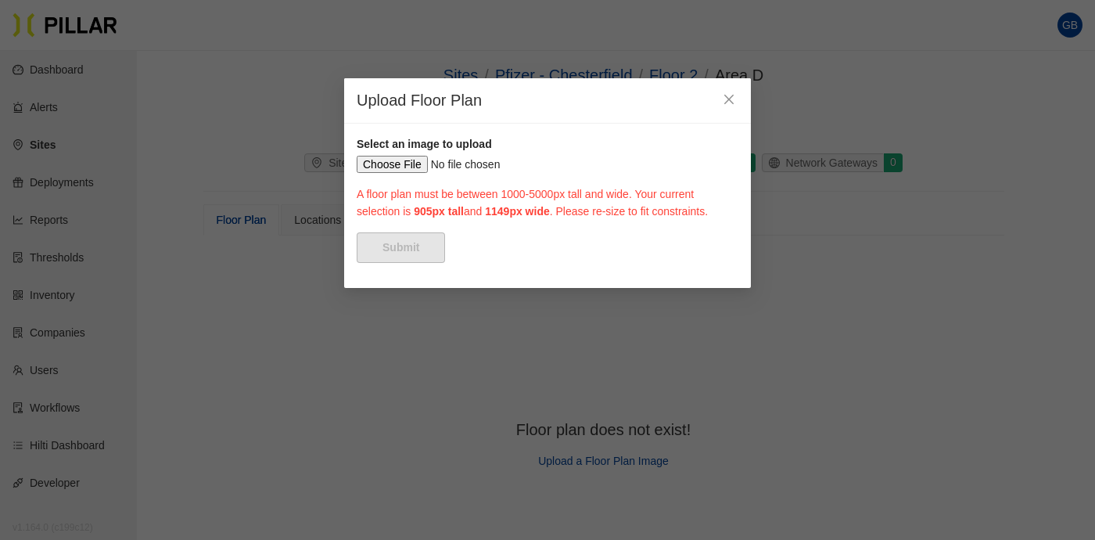
click at [738, 157] on div at bounding box center [739, 157] width 2 height 2
click at [723, 95] on icon "close" at bounding box center [729, 99] width 13 height 13
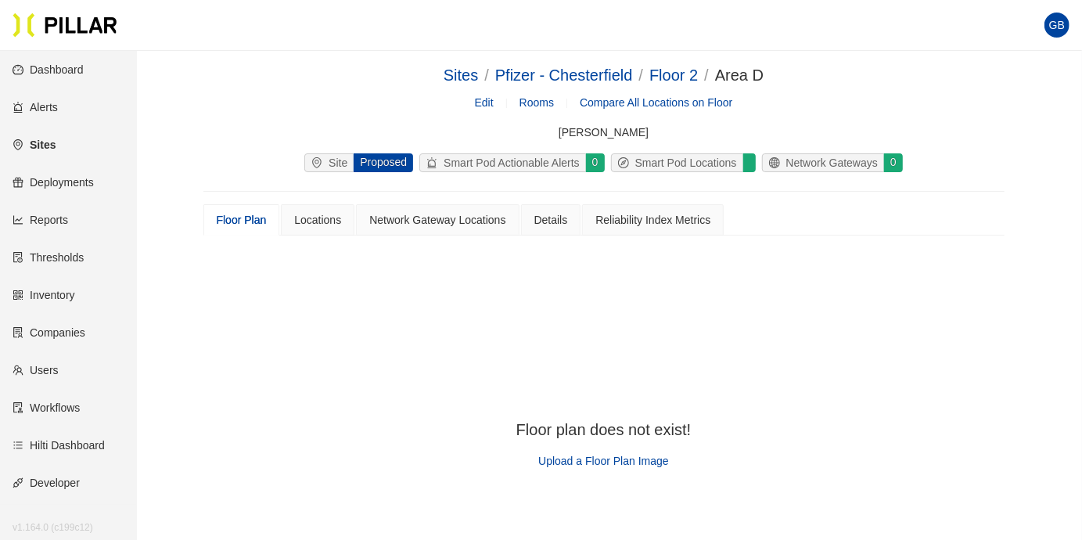
click at [583, 458] on span "Upload a Floor Plan Image" at bounding box center [603, 460] width 131 height 13
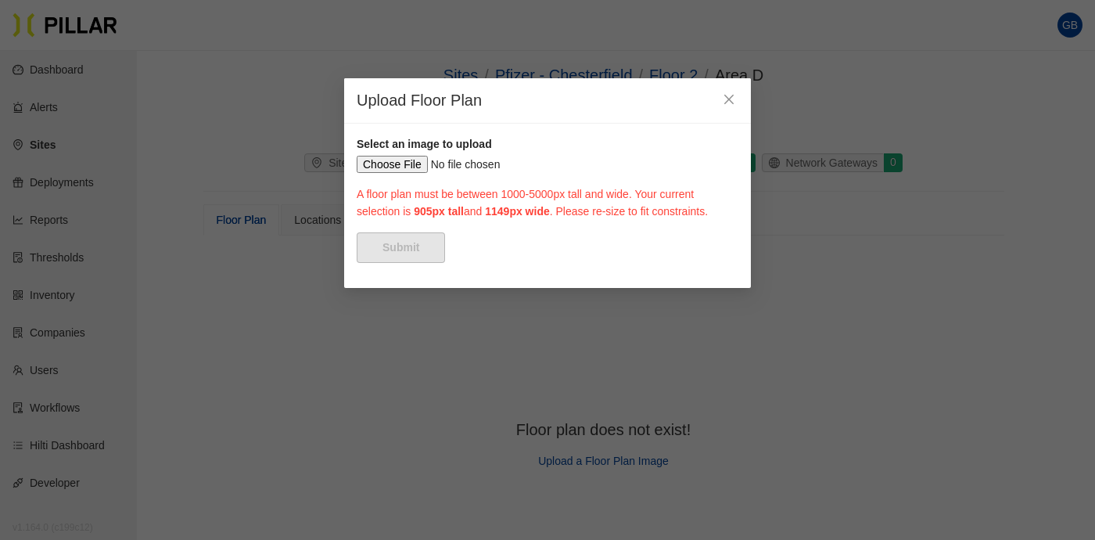
click at [362, 162] on input "file" at bounding box center [548, 164] width 382 height 17
type input "C:\fakepath\pfyzer2.jpg"
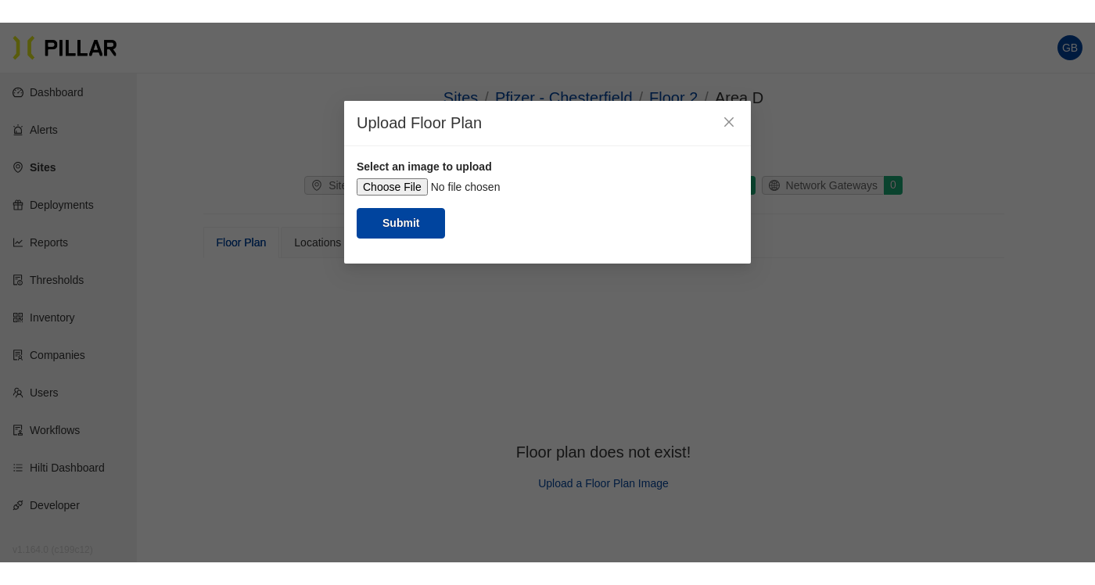
scroll to position [49, 0]
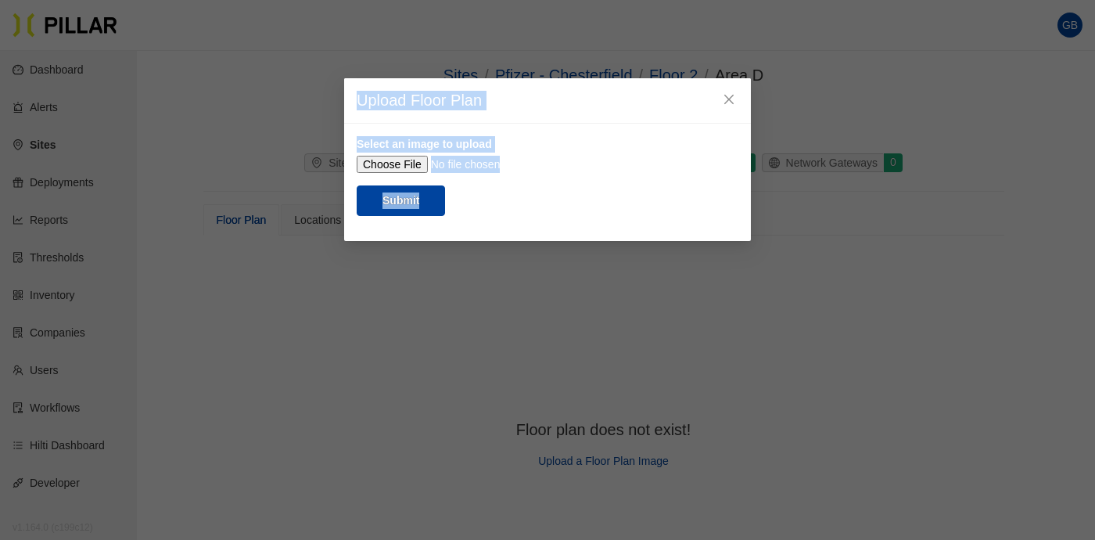
drag, startPoint x: 856, startPoint y: 537, endPoint x: 860, endPoint y: 584, distance: 47.2
click at [860, 540] on html "Your current browser is not supported by Pillar. Please download a modern brows…" at bounding box center [547, 270] width 1095 height 540
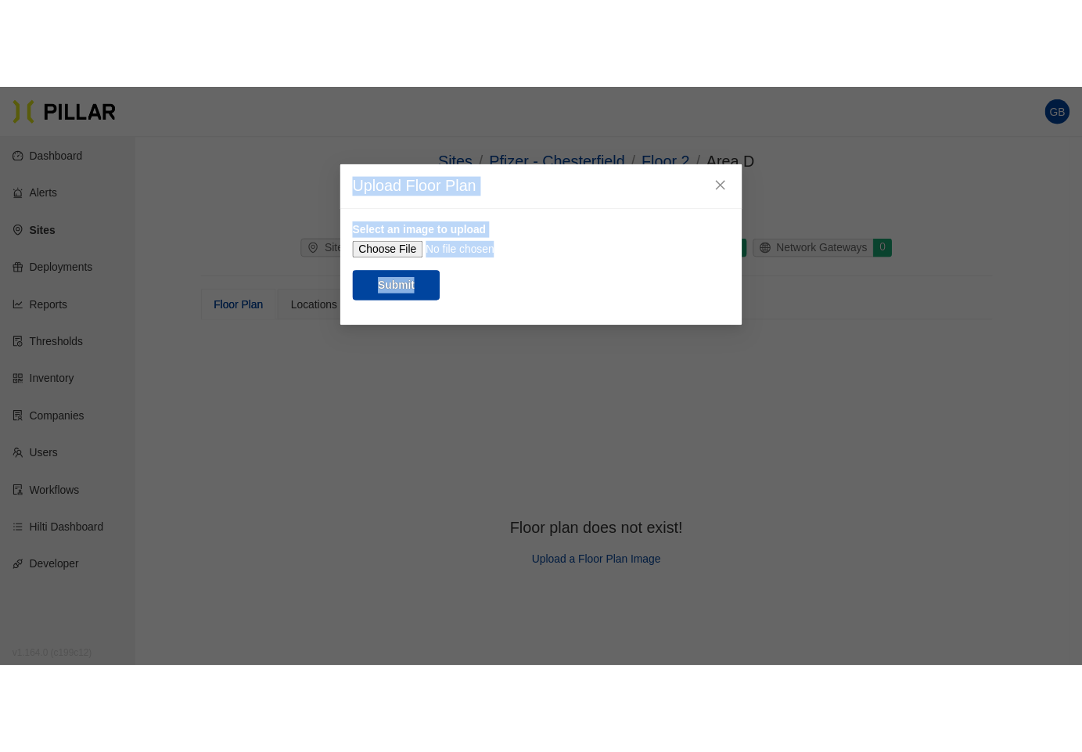
scroll to position [0, 0]
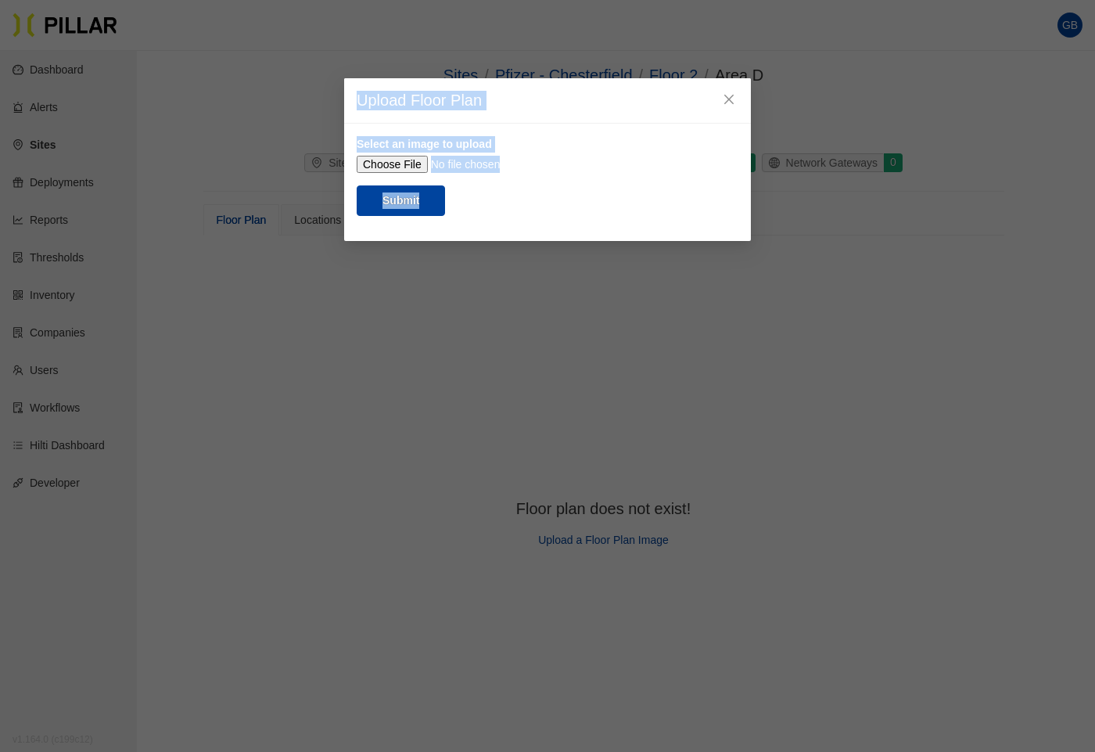
click at [614, 216] on form "Select an image to upload Submit" at bounding box center [548, 176] width 382 height 80
click at [735, 160] on div at bounding box center [738, 155] width 7 height 7
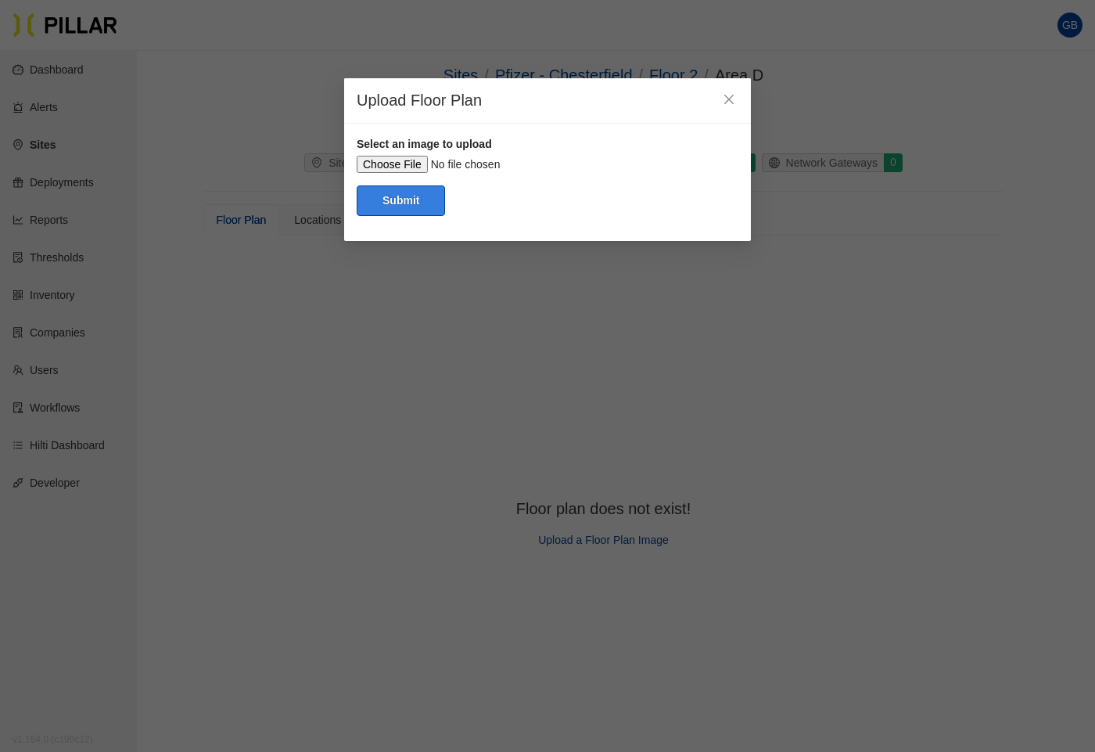
click at [413, 216] on button "Submit" at bounding box center [401, 200] width 88 height 30
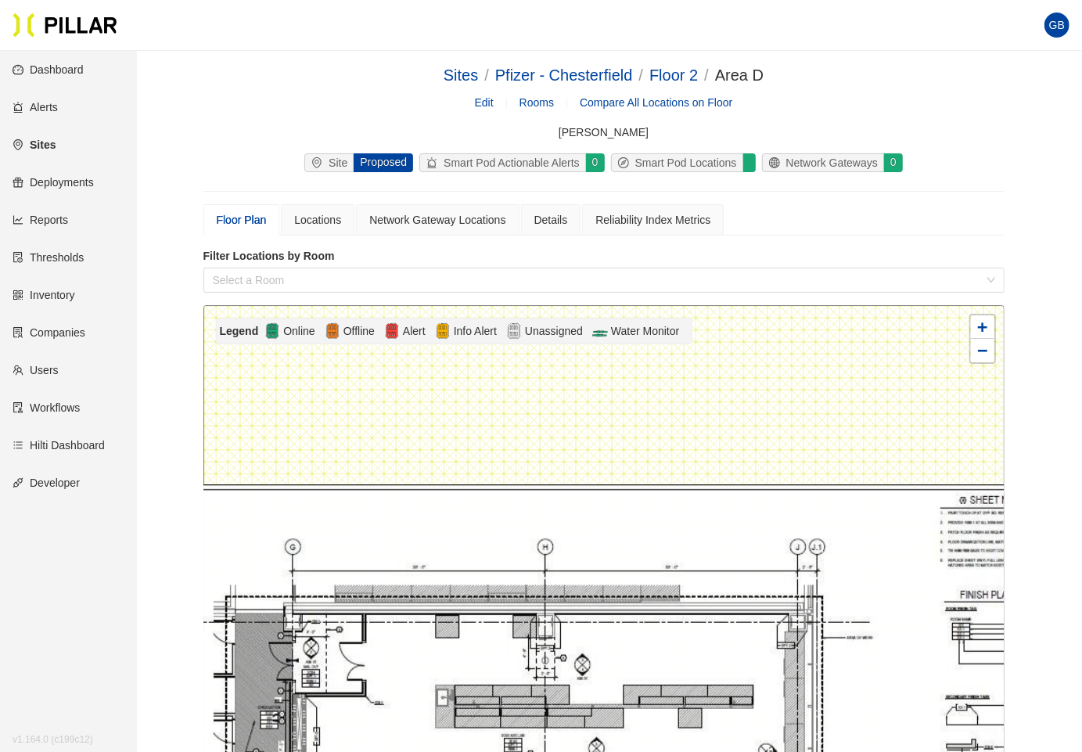
click at [990, 216] on div "Floor Plan Locations Network Gateway Locations Details Reliability Index Metrics" at bounding box center [603, 219] width 801 height 31
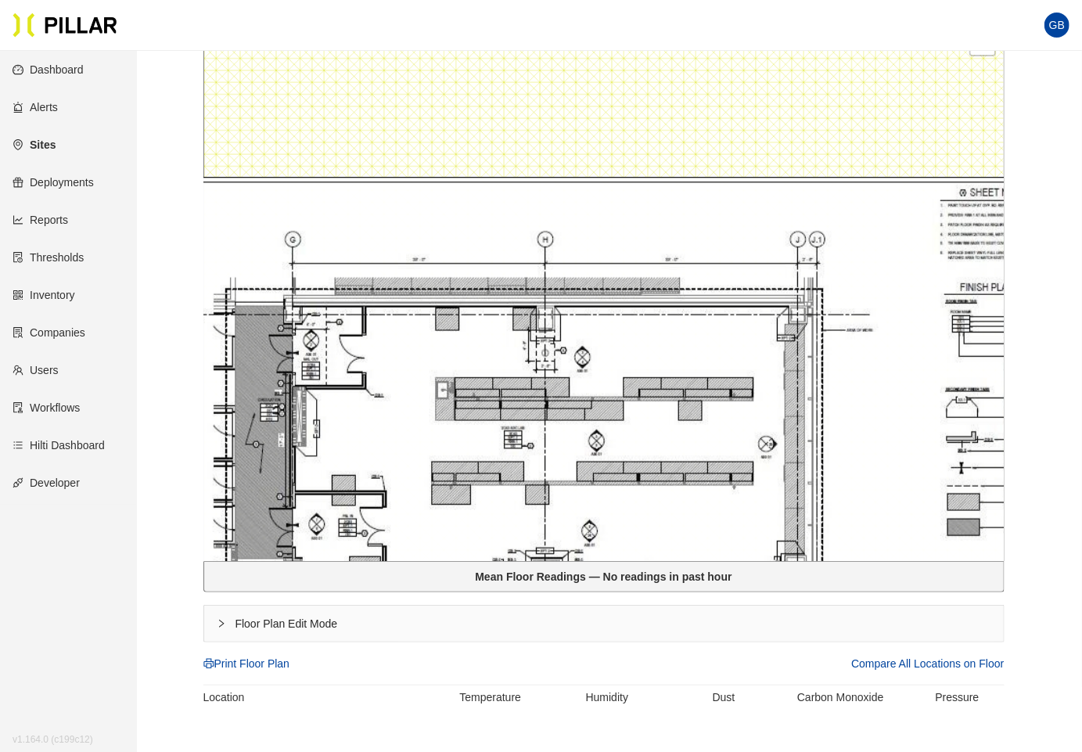
scroll to position [465, 0]
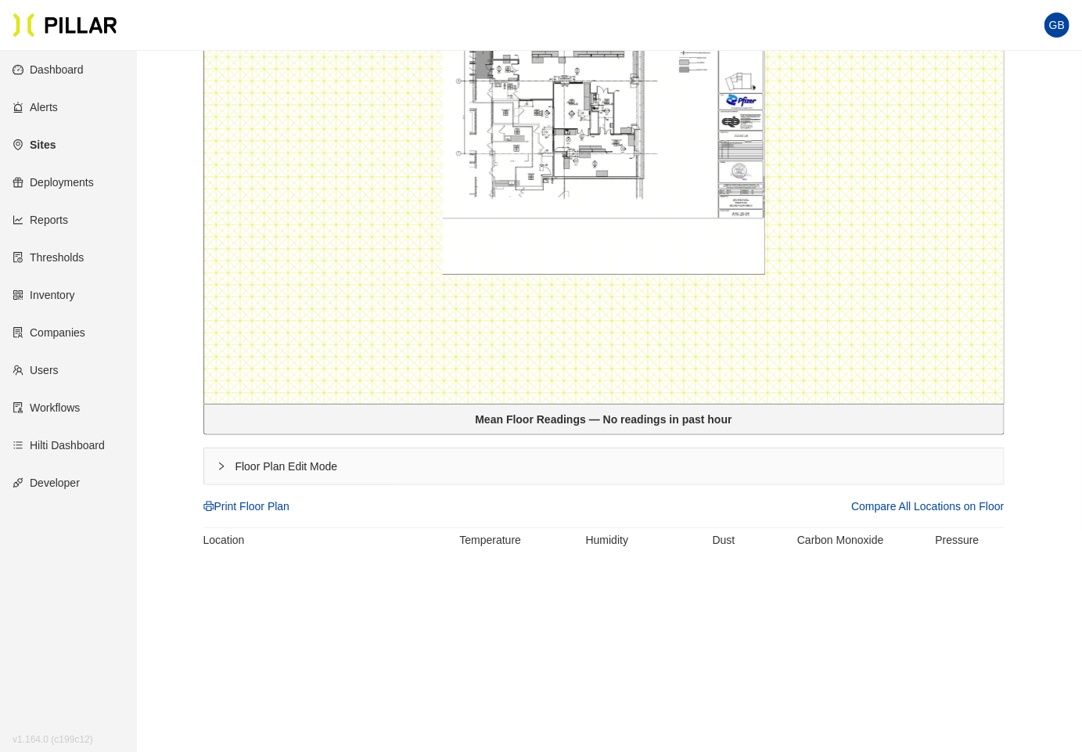
click at [818, 277] on div at bounding box center [603, 122] width 799 height 562
